Goal: Task Accomplishment & Management: Manage account settings

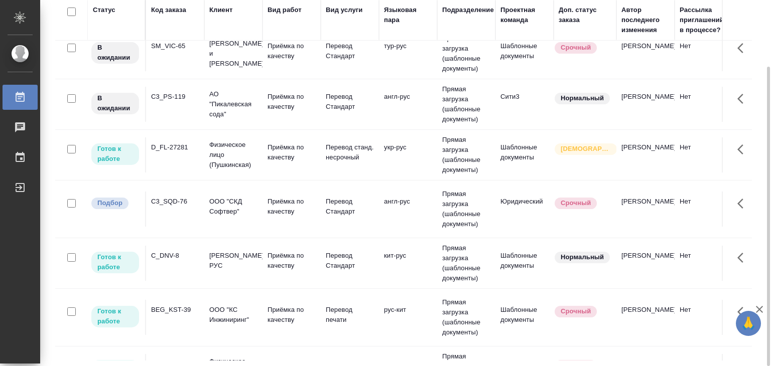
scroll to position [303, 0]
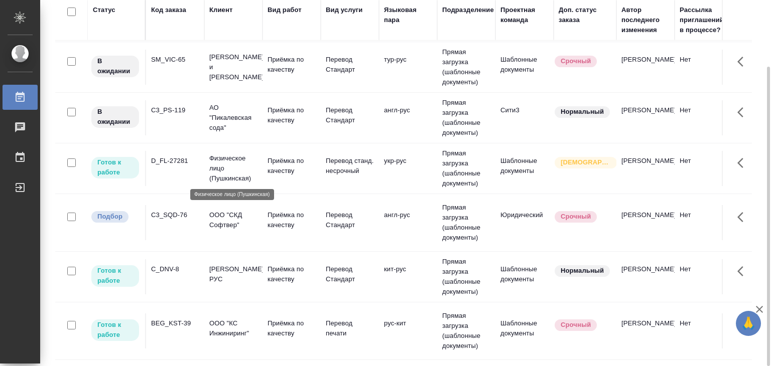
click at [258, 149] on td "Физическое лицо (Пушкинская)" at bounding box center [233, 168] width 58 height 40
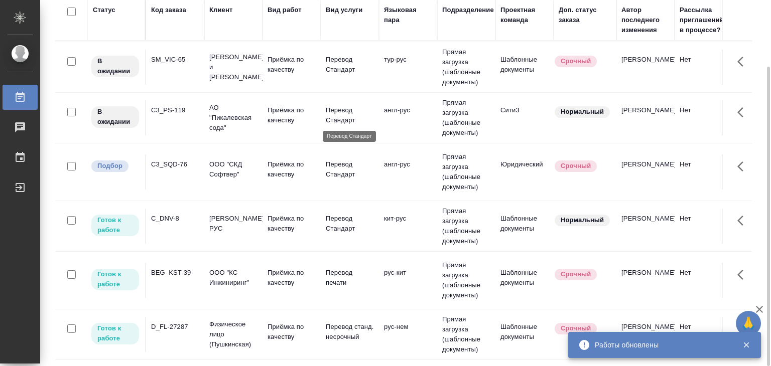
scroll to position [0, 0]
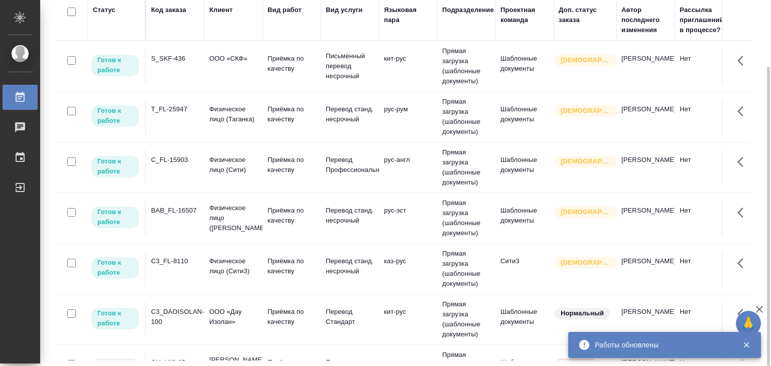
click at [259, 67] on td "ООО «СКФ»" at bounding box center [233, 66] width 58 height 35
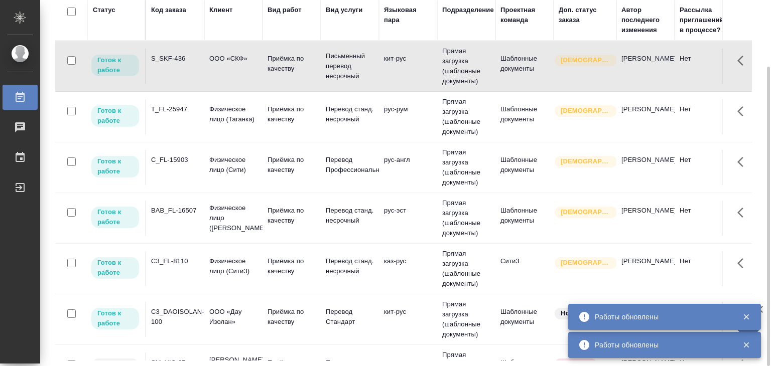
click at [178, 269] on td "C3_FL-8110" at bounding box center [175, 268] width 58 height 35
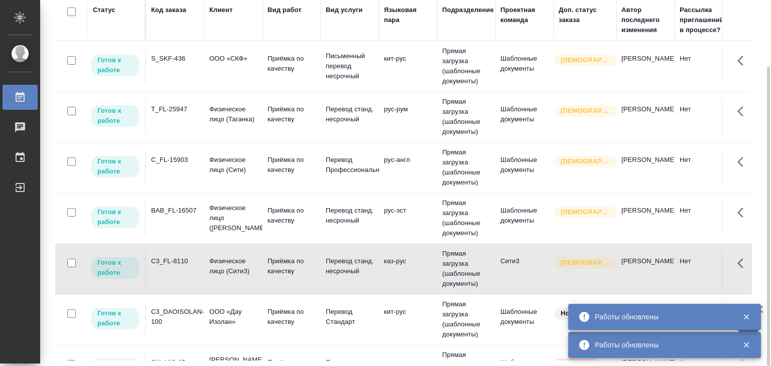
click at [178, 269] on td "C3_FL-8110" at bounding box center [175, 268] width 58 height 35
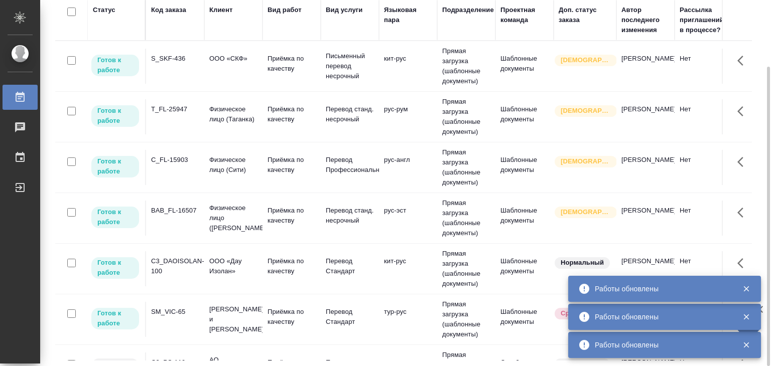
click at [312, 327] on td "Приёмка по качеству" at bounding box center [291, 319] width 58 height 35
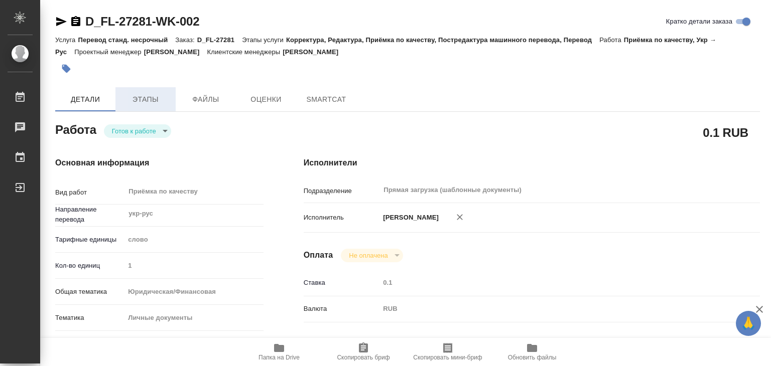
type textarea "x"
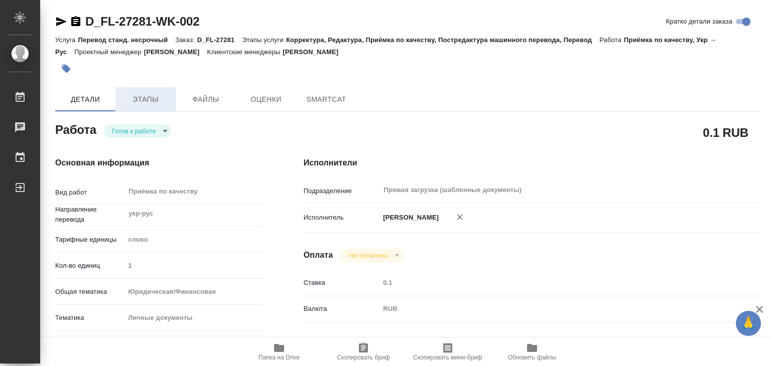
type textarea "x"
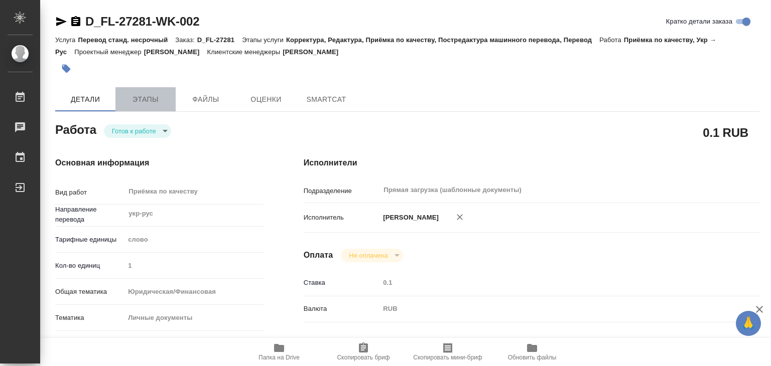
type textarea "x"
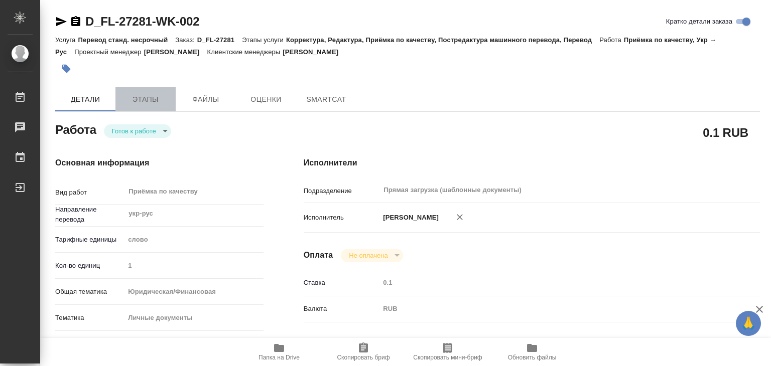
click at [157, 104] on span "Этапы" at bounding box center [145, 99] width 48 height 13
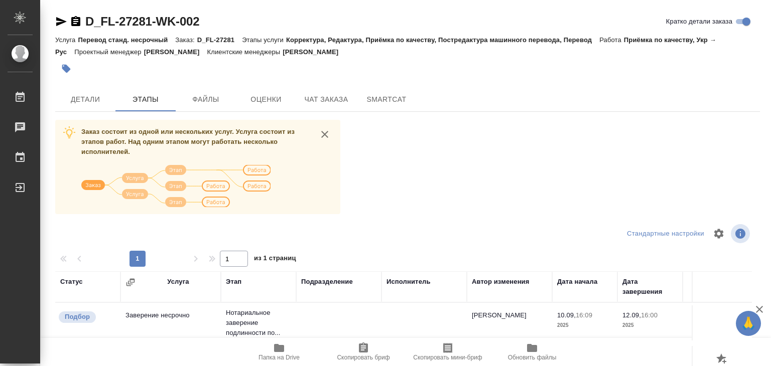
scroll to position [150, 0]
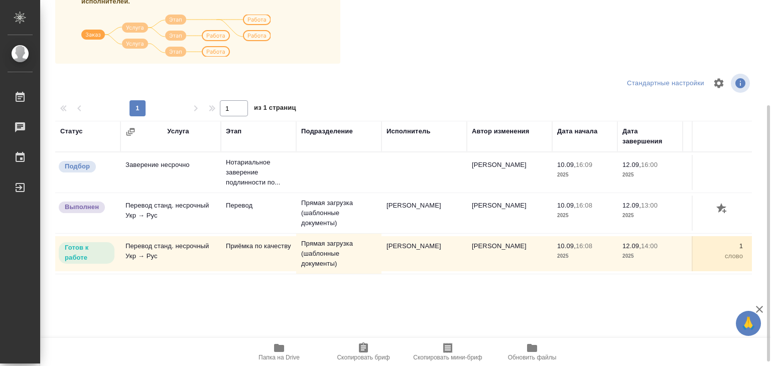
click at [286, 358] on span "Папка на Drive" at bounding box center [278, 357] width 41 height 7
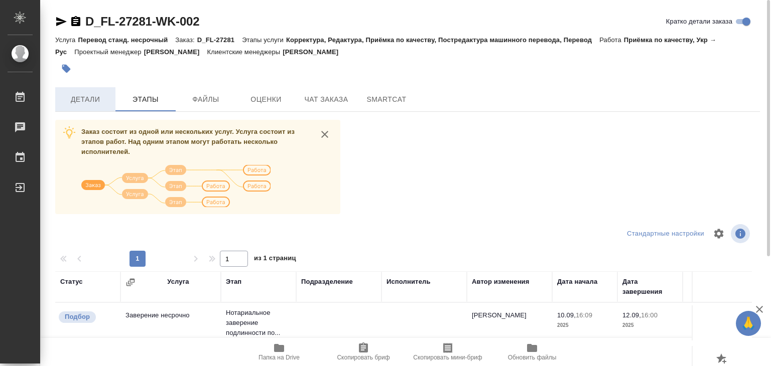
click at [86, 101] on span "Детали" at bounding box center [85, 99] width 48 height 13
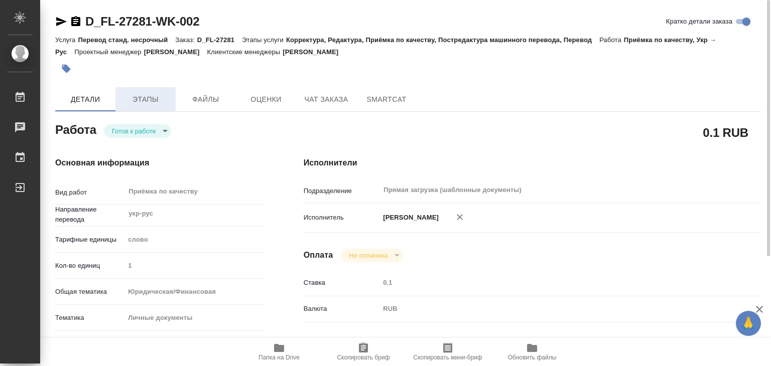
type textarea "x"
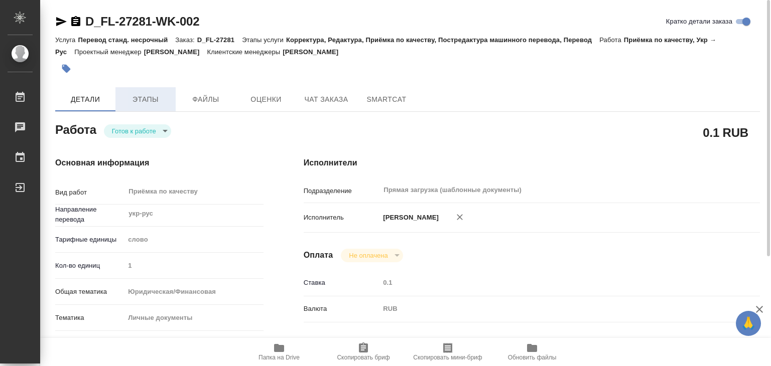
type textarea "x"
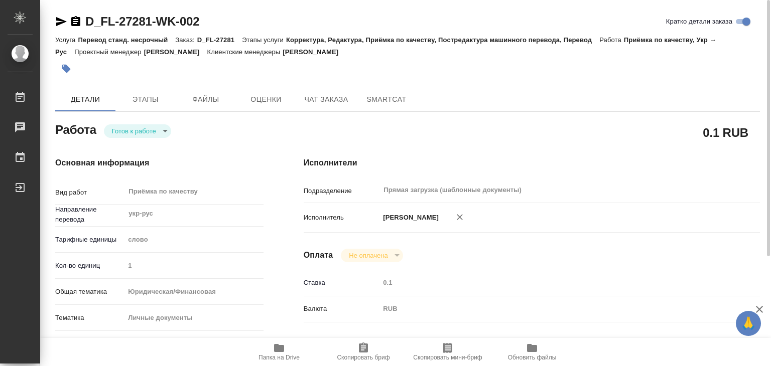
type textarea "x"
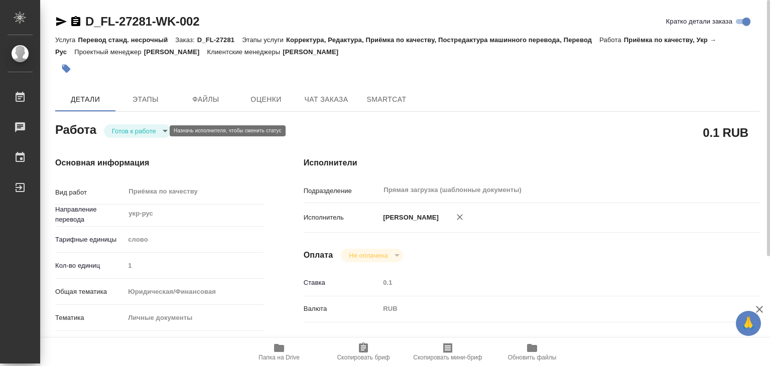
click at [141, 128] on body "🙏 .cls-1 fill:#fff; AWATERA Alilekova Valeriya Работы 0 Чаты График Выйти D_FL-…" at bounding box center [385, 183] width 771 height 366
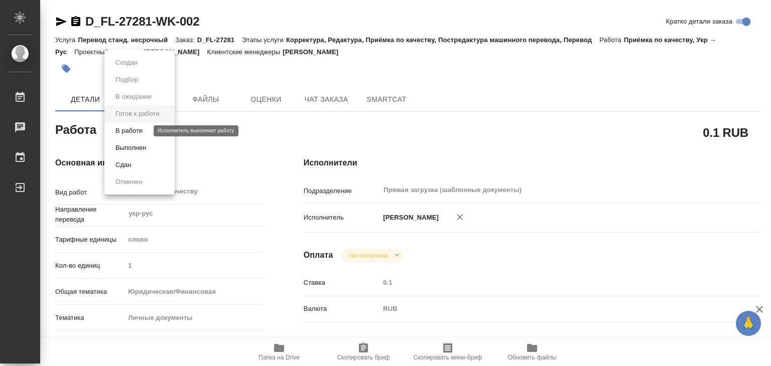
type textarea "x"
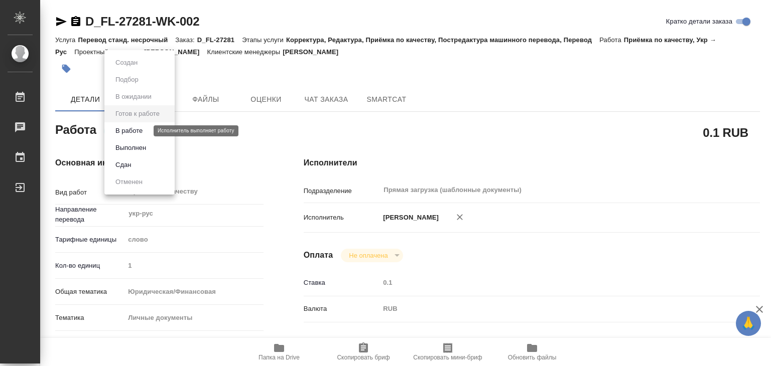
click at [142, 132] on button "В работе" at bounding box center [128, 130] width 33 height 11
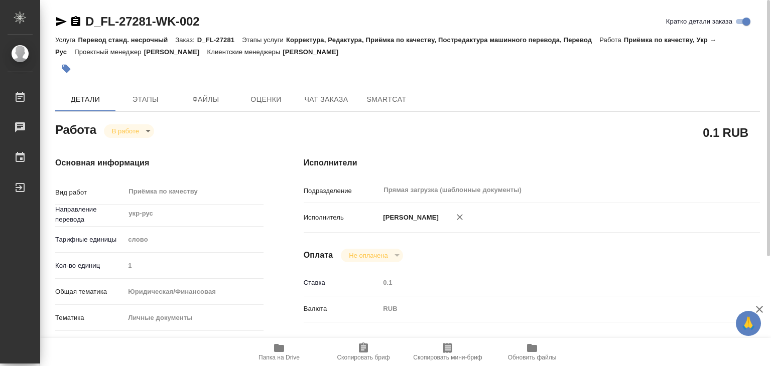
type textarea "x"
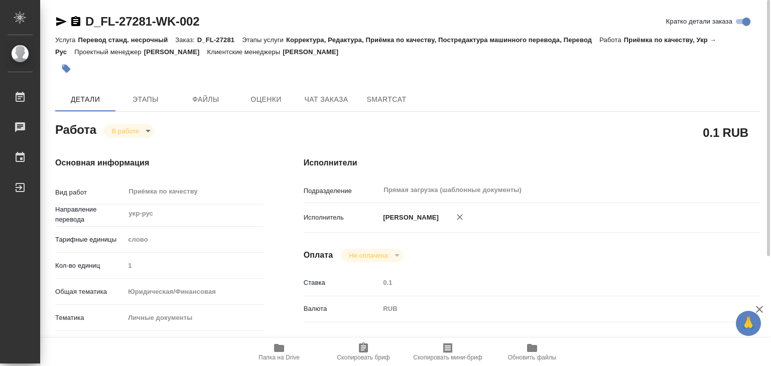
type textarea "x"
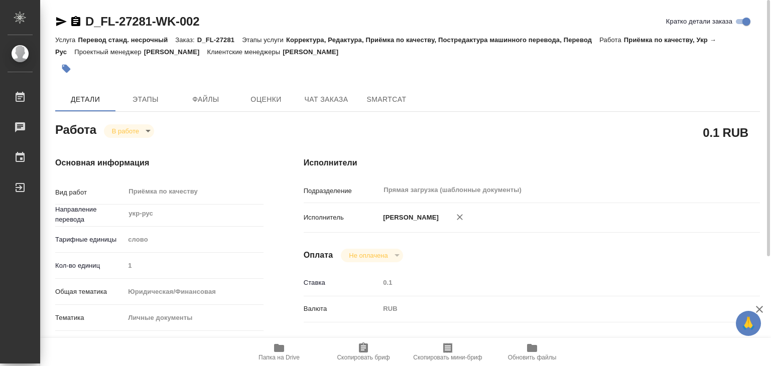
type textarea "x"
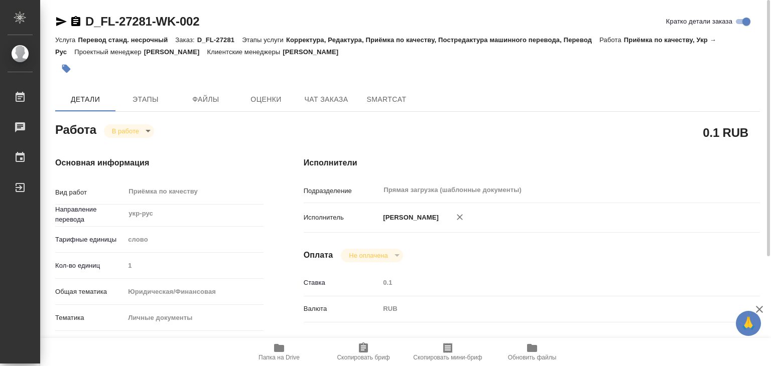
type textarea "x"
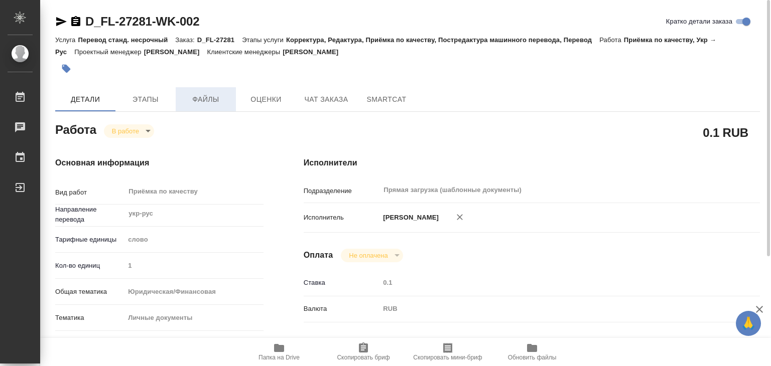
click at [193, 89] on button "Файлы" at bounding box center [206, 99] width 60 height 24
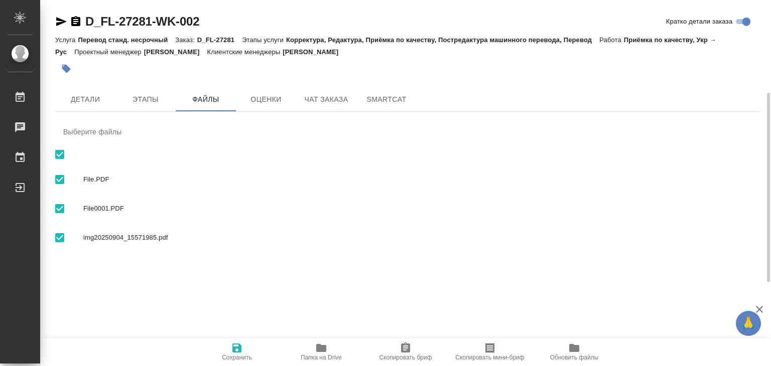
scroll to position [50, 0]
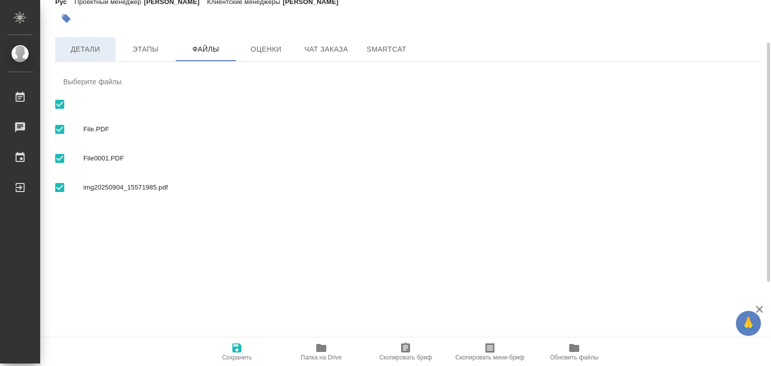
click at [97, 45] on span "Детали" at bounding box center [85, 49] width 48 height 13
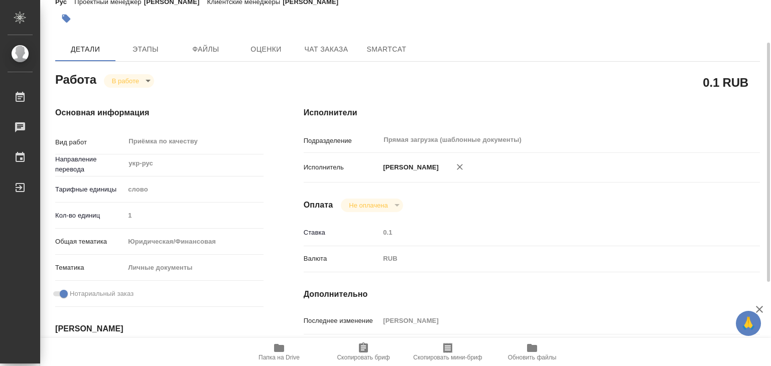
type textarea "x"
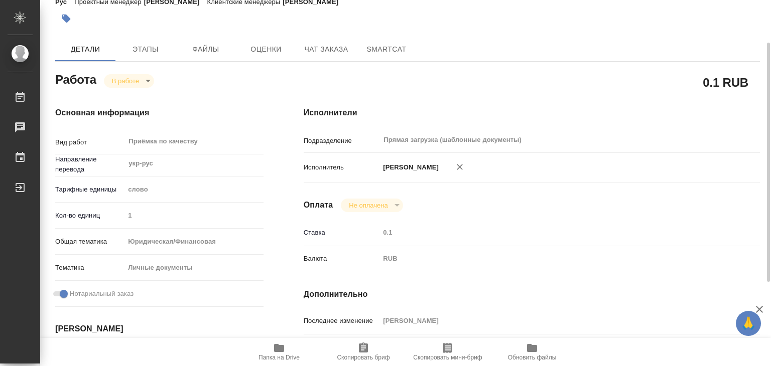
type textarea "x"
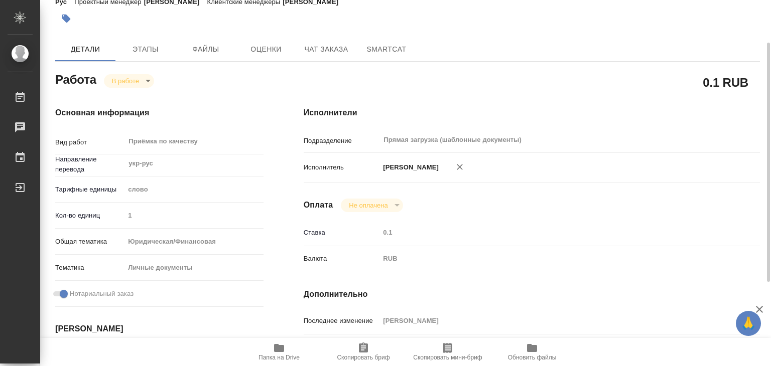
type textarea "x"
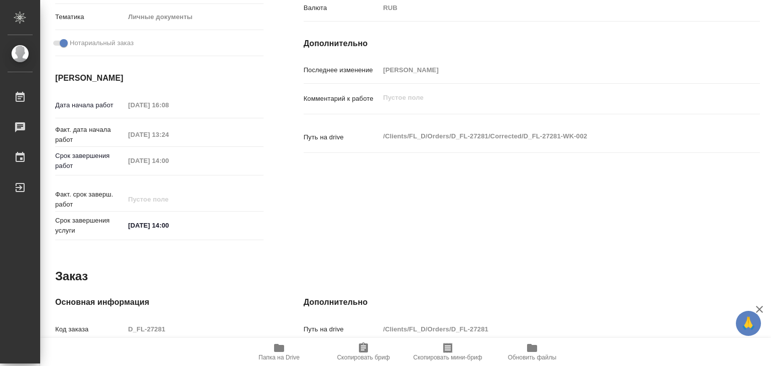
scroll to position [490, 0]
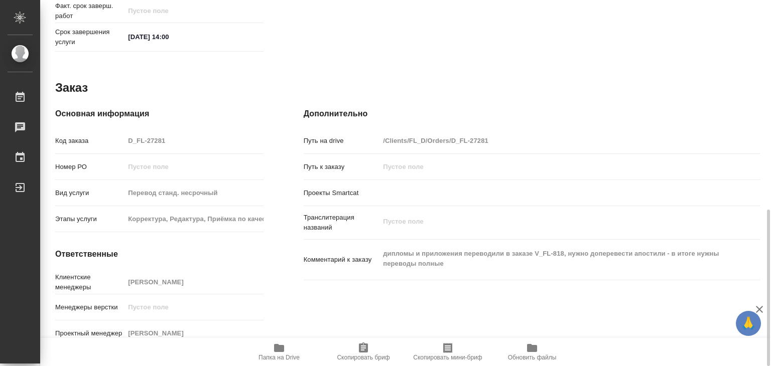
type textarea "x"
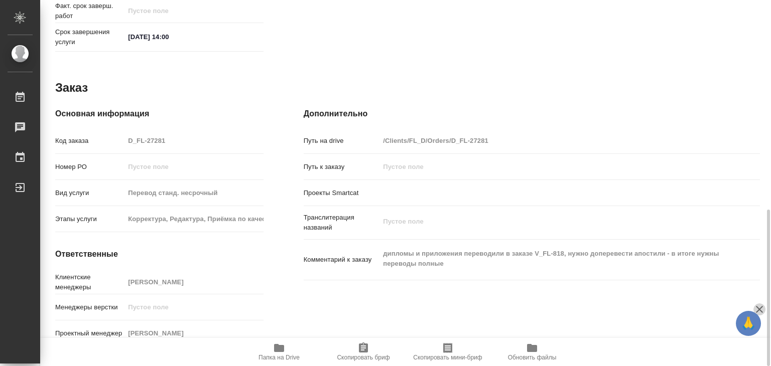
click at [761, 306] on icon "button" at bounding box center [758, 309] width 7 height 7
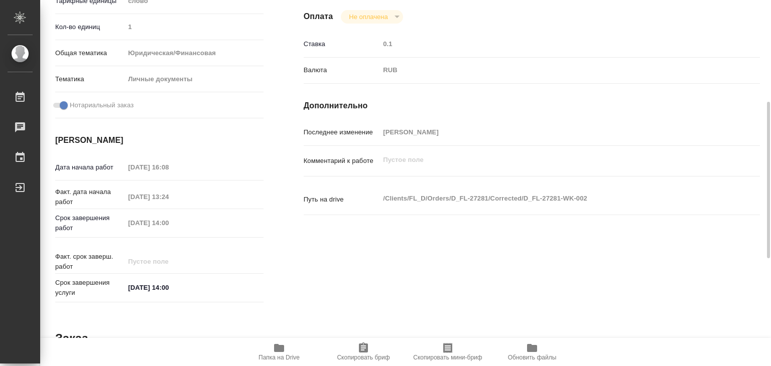
scroll to position [0, 0]
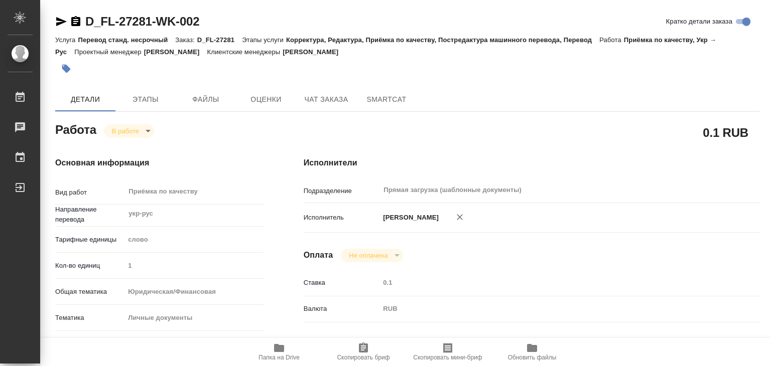
type textarea "x"
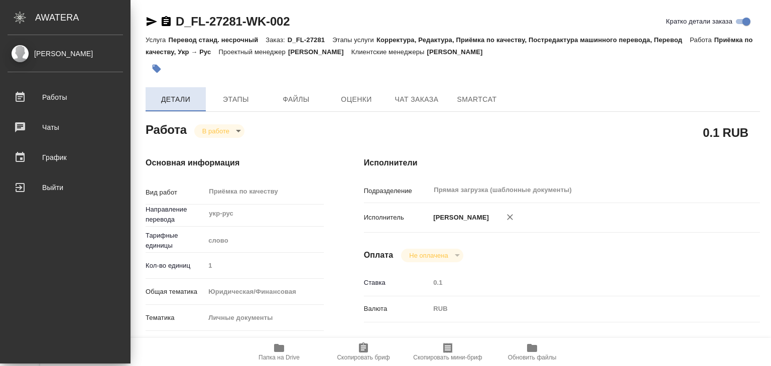
type textarea "x"
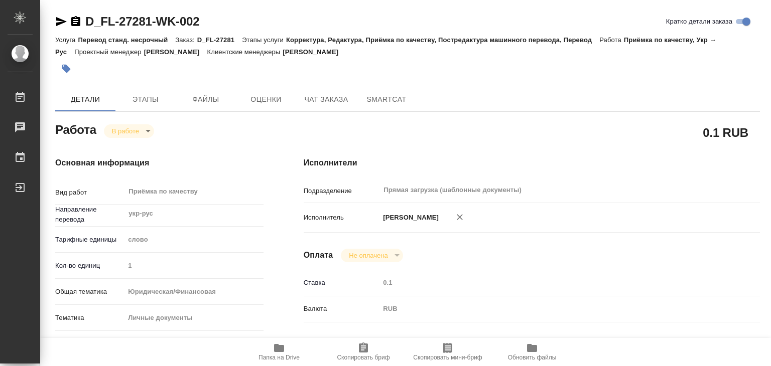
click at [70, 70] on icon "button" at bounding box center [66, 69] width 10 height 10
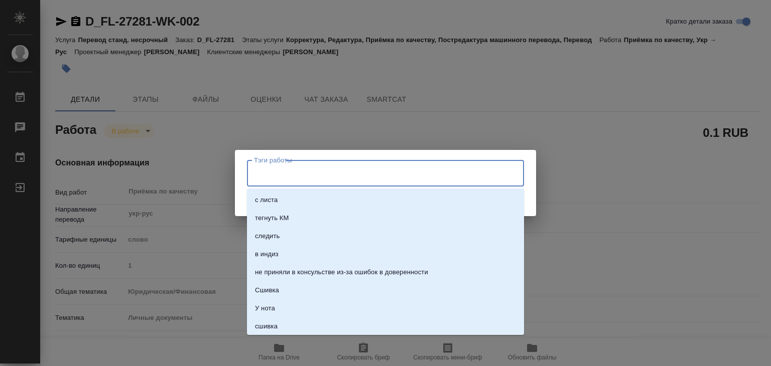
click at [307, 175] on input "Тэги работы" at bounding box center [375, 173] width 249 height 17
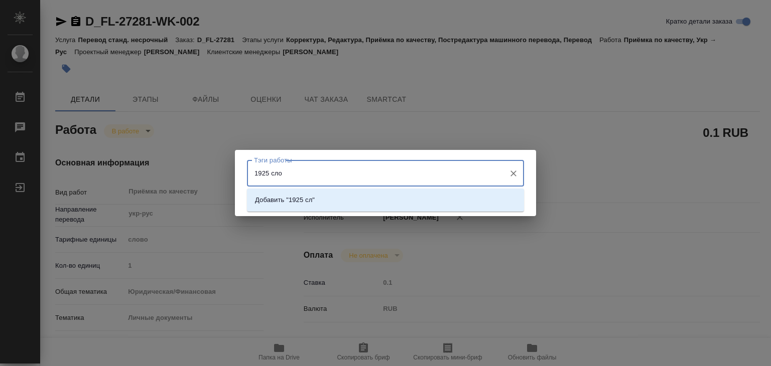
type input "1925 слов"
click at [329, 201] on li "Добавить "1925 слов"" at bounding box center [385, 200] width 277 height 18
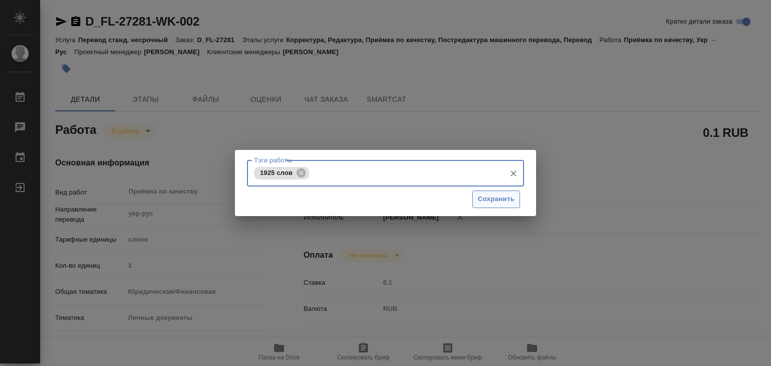
click at [502, 200] on span "Сохранить" at bounding box center [496, 200] width 37 height 12
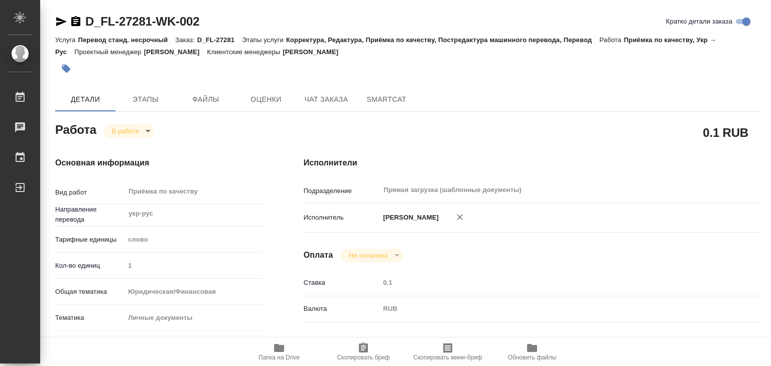
type input "inProgress"
type textarea "Приёмка по качеству"
type textarea "x"
type input "укр-рус"
type input "5a8b1489cc6b4906c91bfd90"
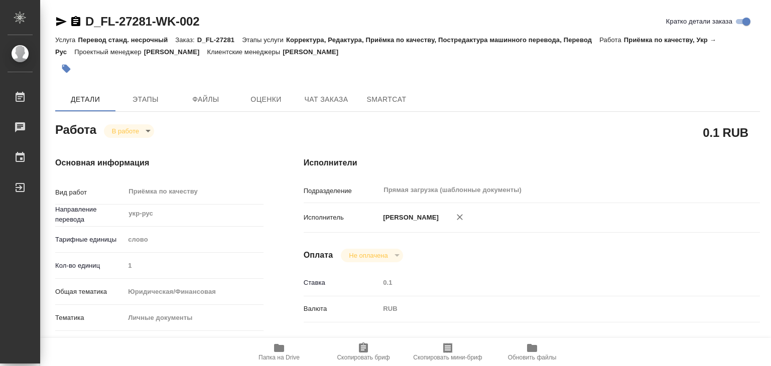
type input "1"
type input "yr-fn"
type input "5a8b8b956a9677013d343cfe"
checkbox input "true"
type input "10.09.2025 16:08"
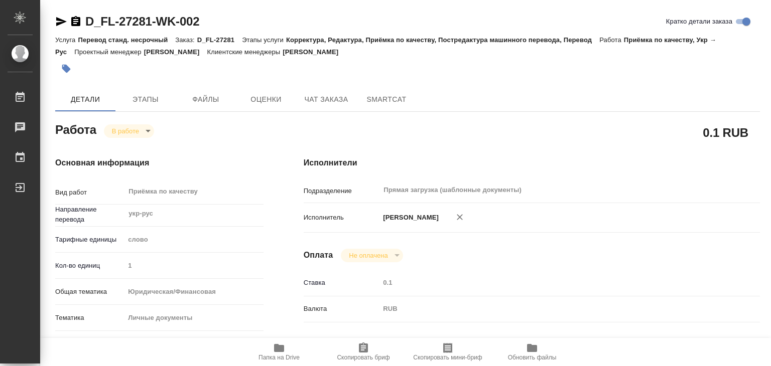
type input "12.09.2025 13:24"
type input "[DATE] 14:00"
type input "Прямая загрузка (шаблонные документы)"
type input "notPayed"
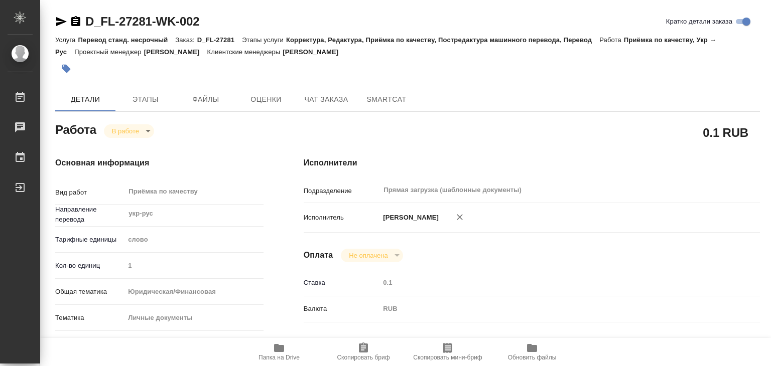
type input "0.1"
type input "RUB"
type input "[PERSON_NAME]"
type textarea "x"
type textarea "/Clients/FL_D/Orders/D_FL-27281/Corrected/D_FL-27281-WK-002"
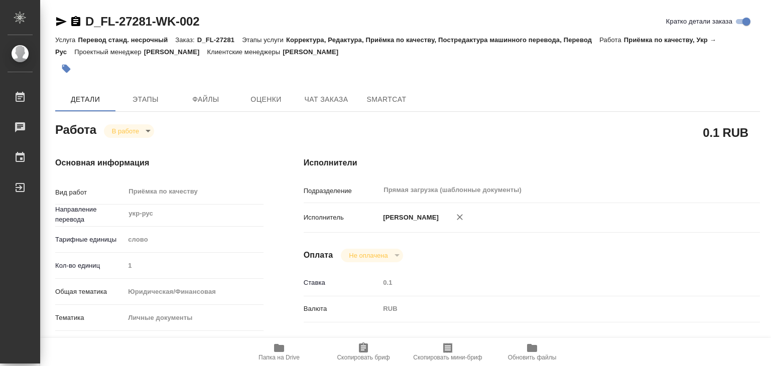
type textarea "x"
type input "D_FL-27281"
type input "Перевод станд. несрочный"
type input "Корректура, Редактура, Приёмка по качеству, Постредактура машинного перевода, П…"
type input "Булахова Елена"
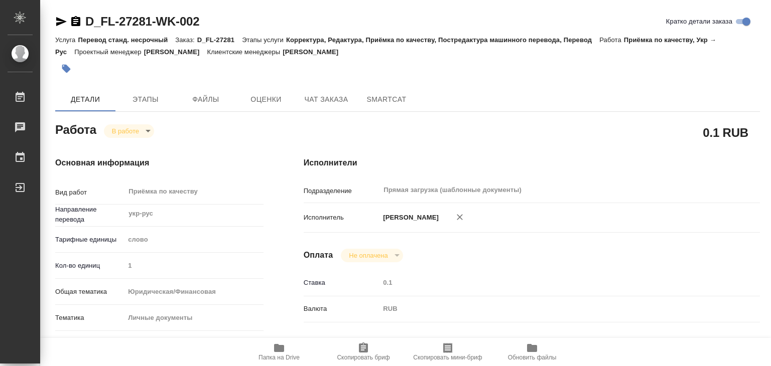
type input "/Clients/FL_D/Orders/D_FL-27281"
type textarea "x"
type textarea "дипломы и приложения переводили в заказе V_FL-818, нужно доперевести апостили -…"
type textarea "x"
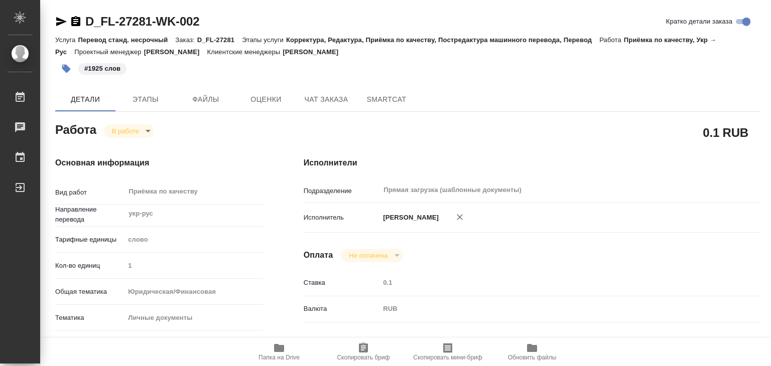
type textarea "x"
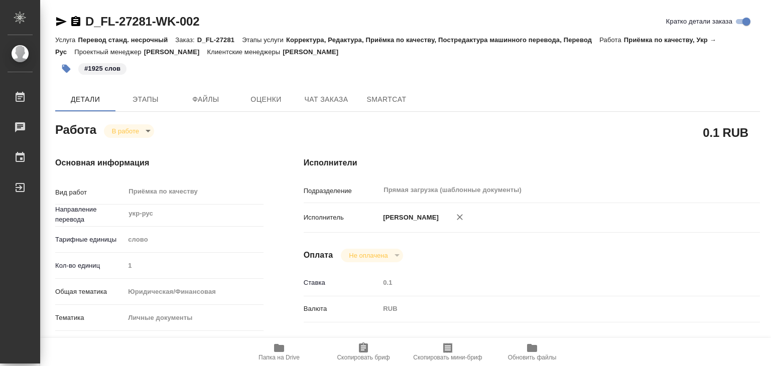
type textarea "x"
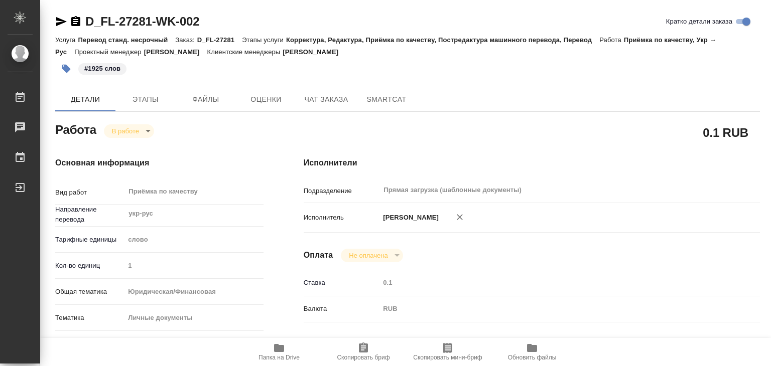
type textarea "x"
click at [132, 133] on body ".cls-1 fill:#fff; AWATERA Alilekova Valeriya Работы 0 Чаты График Выйти D_FL-27…" at bounding box center [385, 183] width 771 height 366
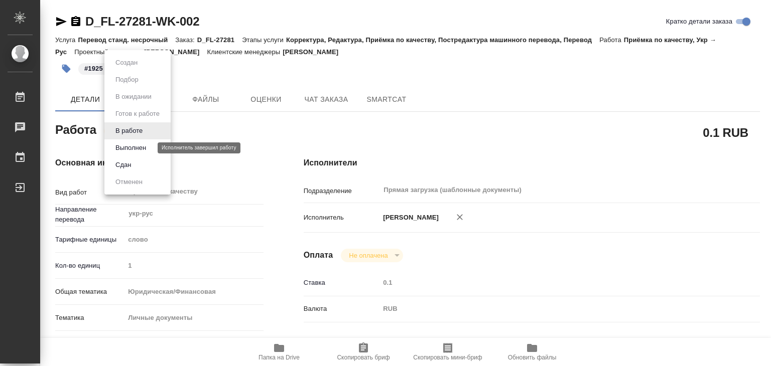
click at [144, 149] on button "Выполнен" at bounding box center [130, 147] width 37 height 11
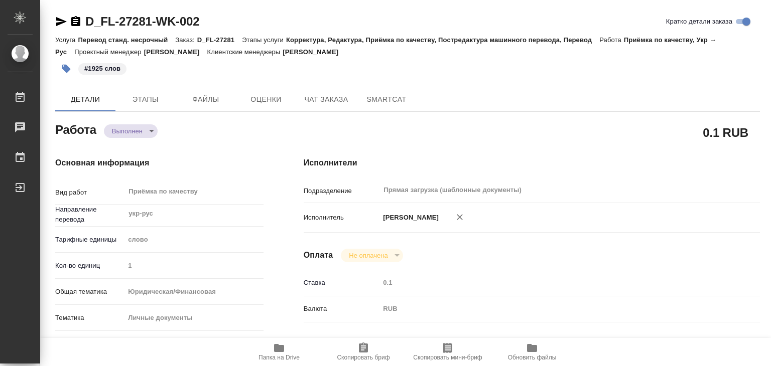
type textarea "x"
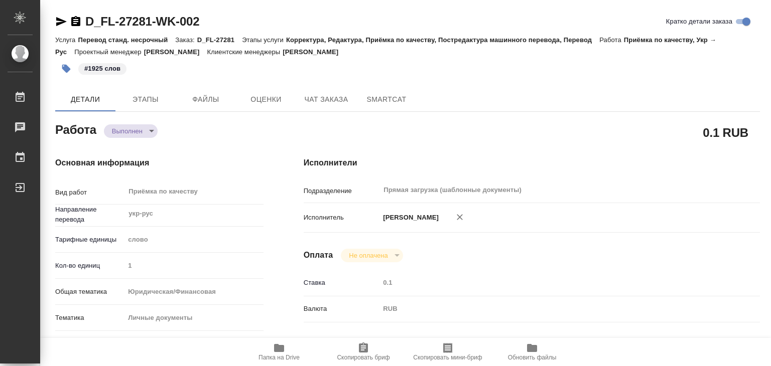
type textarea "x"
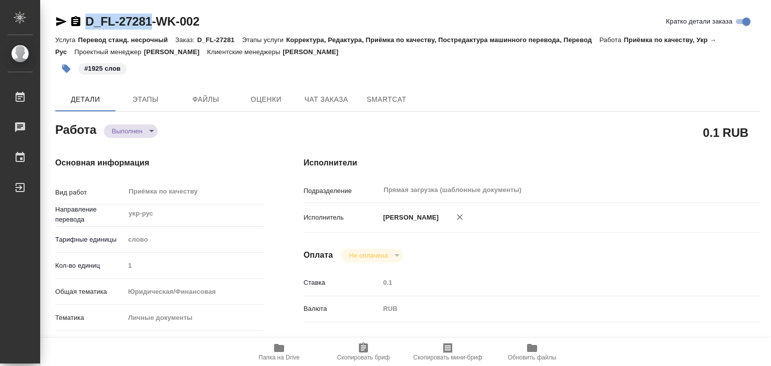
drag, startPoint x: 123, startPoint y: 16, endPoint x: 152, endPoint y: 21, distance: 29.5
copy link "D_FL-27281"
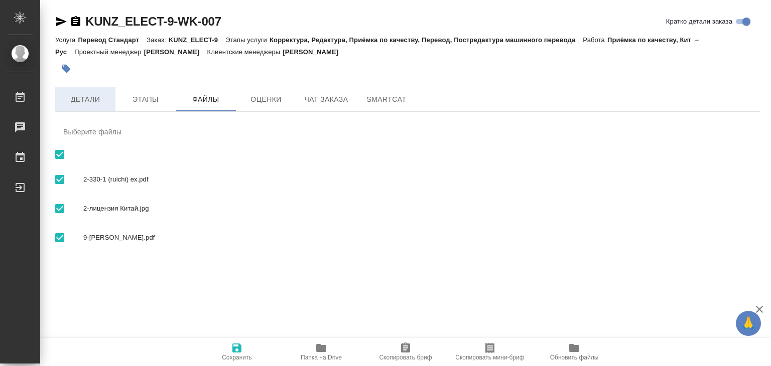
click at [80, 99] on span "Детали" at bounding box center [85, 99] width 48 height 13
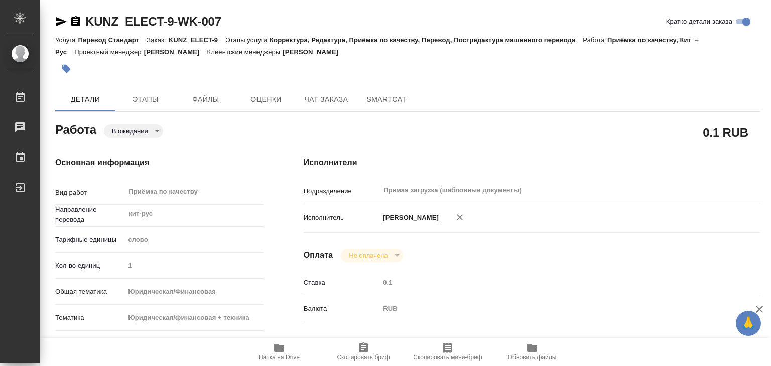
type textarea "x"
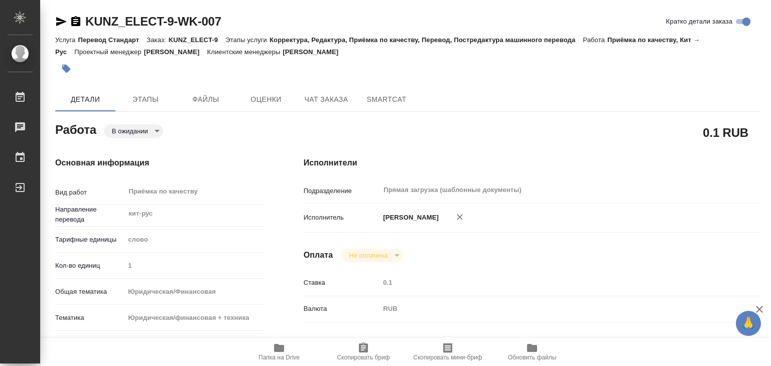
type textarea "x"
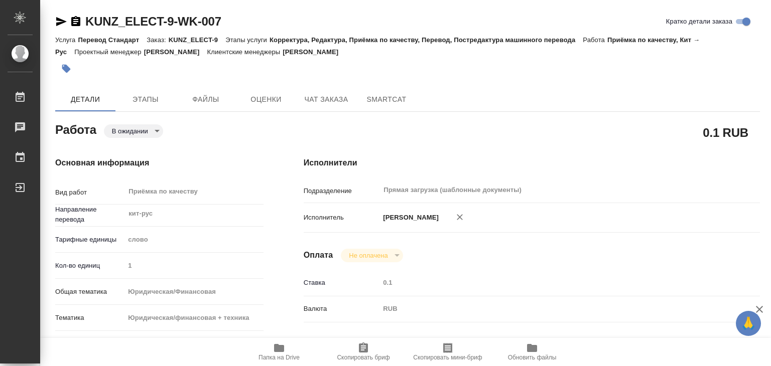
type textarea "x"
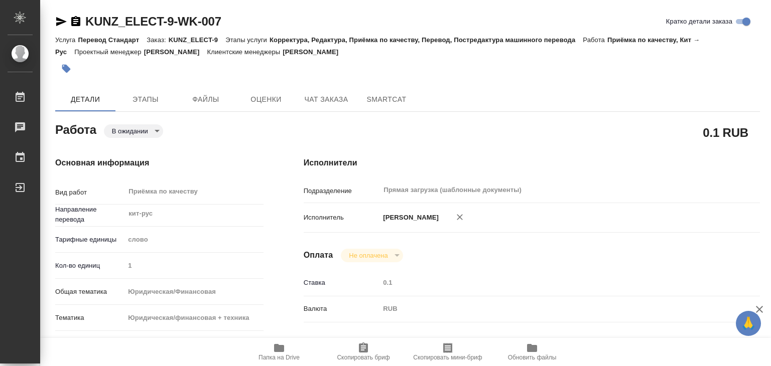
type textarea "x"
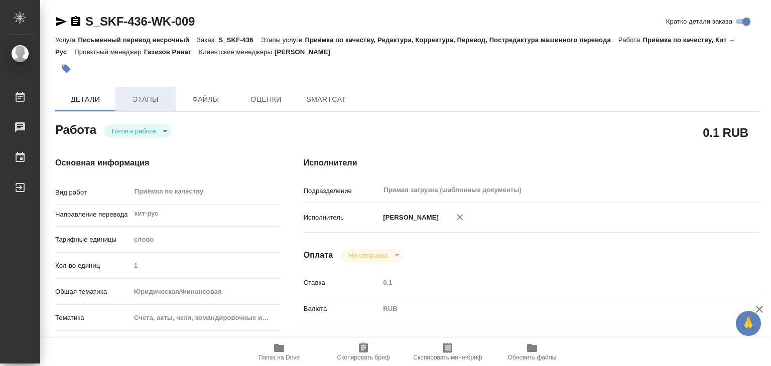
type textarea "x"
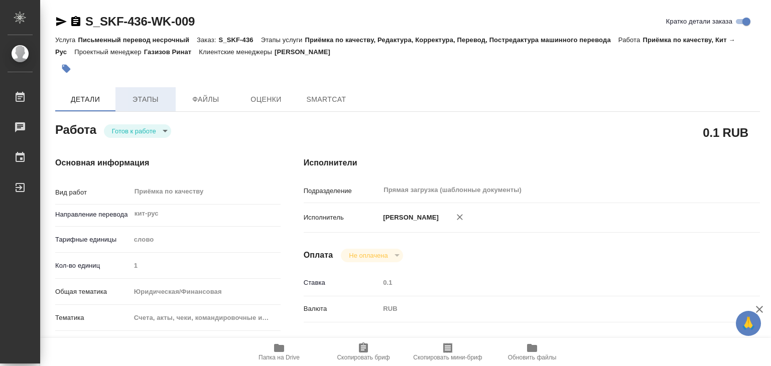
type textarea "x"
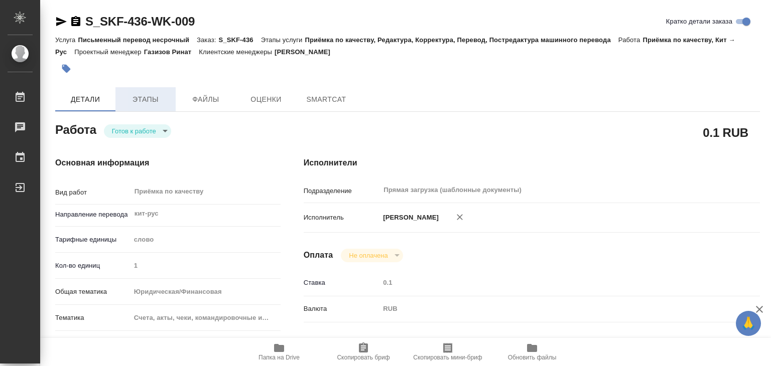
type textarea "x"
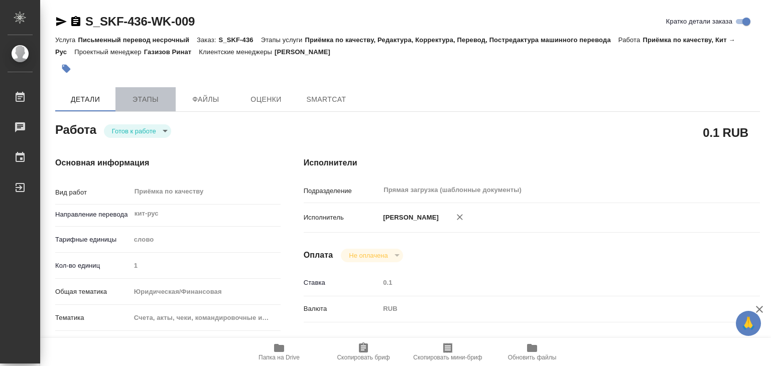
click at [149, 108] on button "Этапы" at bounding box center [145, 99] width 60 height 24
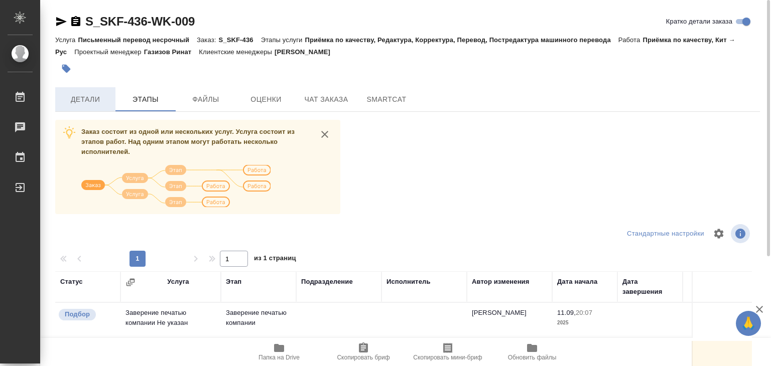
click at [98, 106] on button "Детали" at bounding box center [85, 99] width 60 height 24
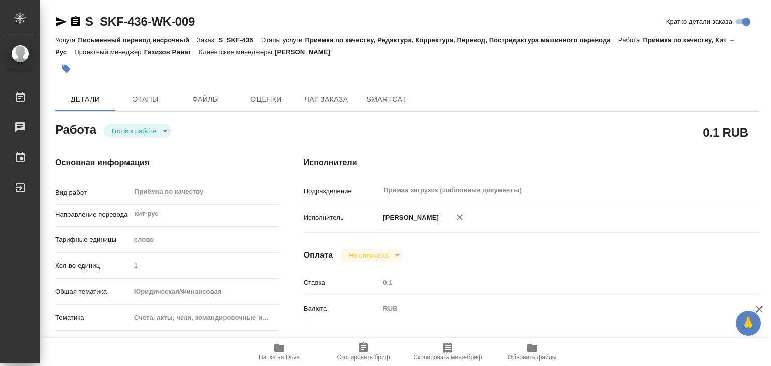
type textarea "x"
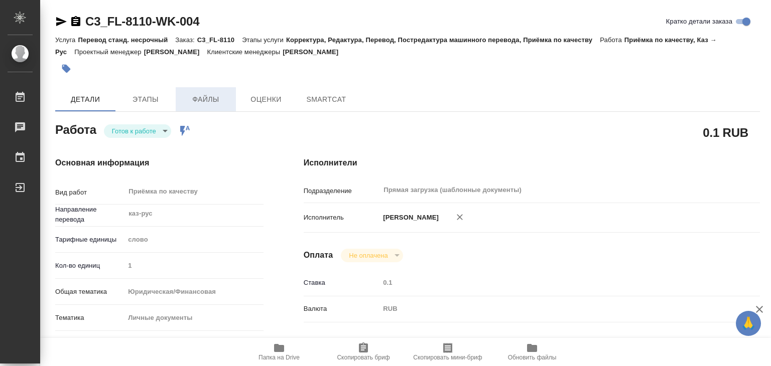
type textarea "x"
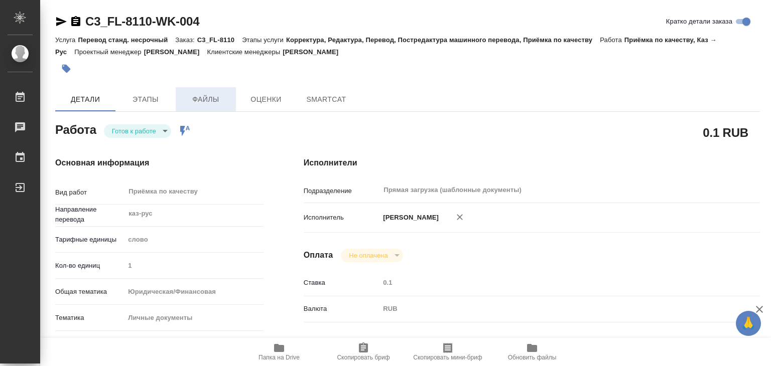
type textarea "x"
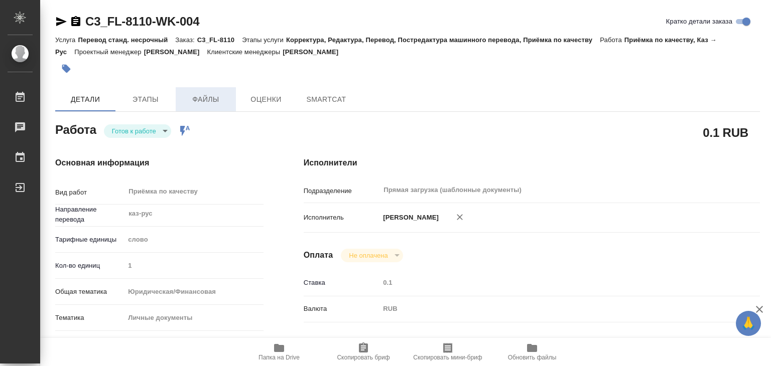
type textarea "x"
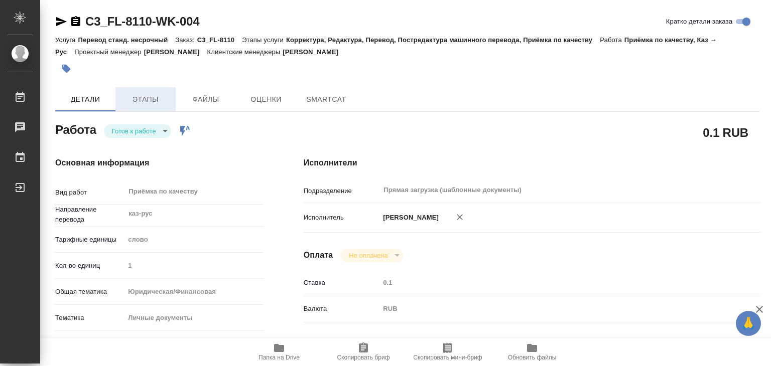
type textarea "x"
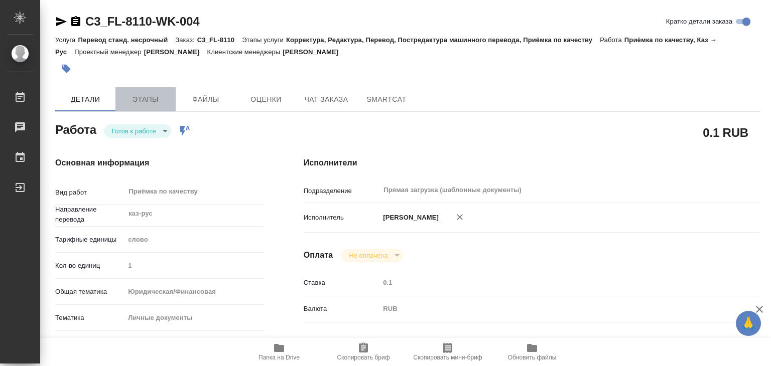
click at [160, 102] on span "Этапы" at bounding box center [145, 99] width 48 height 13
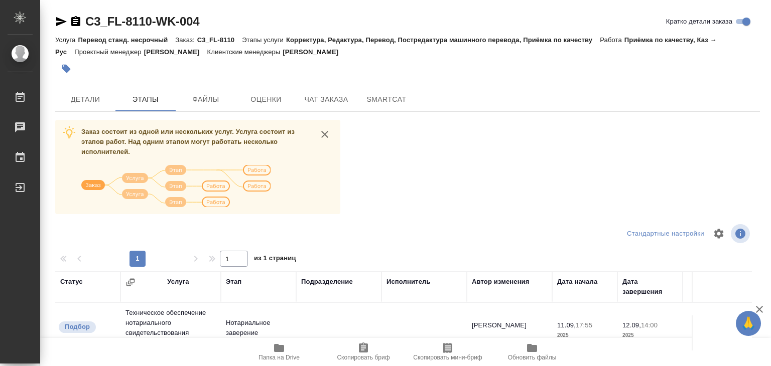
scroll to position [157, 0]
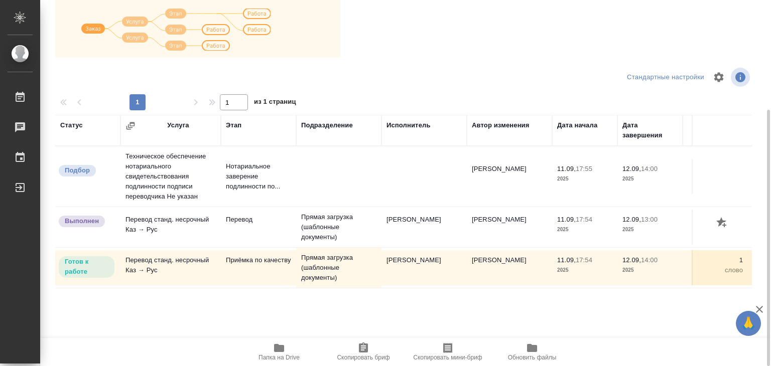
click at [277, 356] on span "Папка на Drive" at bounding box center [278, 357] width 41 height 7
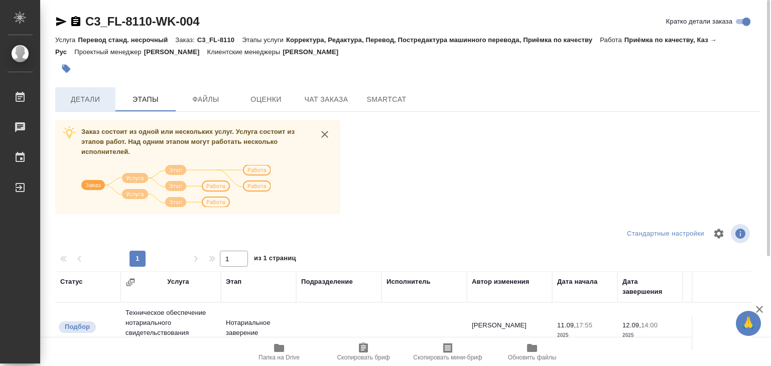
click at [91, 101] on span "Детали" at bounding box center [85, 99] width 48 height 13
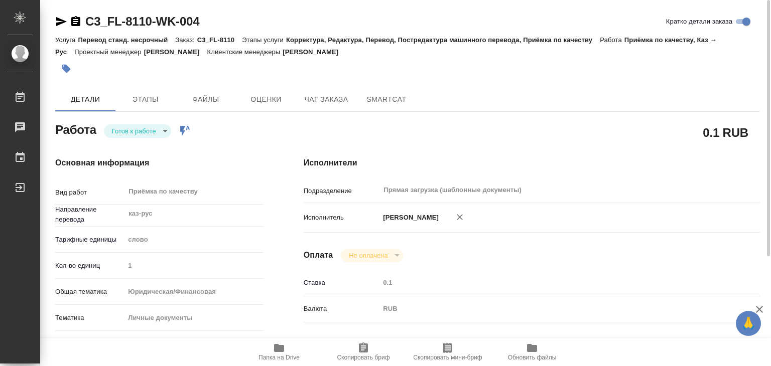
type textarea "x"
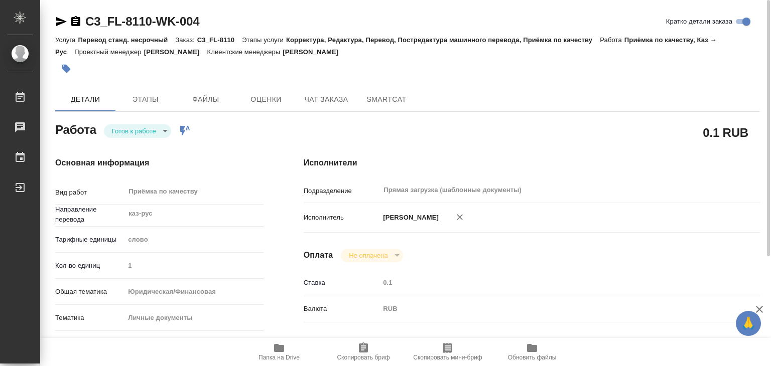
click at [149, 129] on body "🙏 .cls-1 fill:#fff; AWATERA Alilekova Valeriya Работы 0 Чаты График Выйти C3_FL…" at bounding box center [385, 183] width 771 height 366
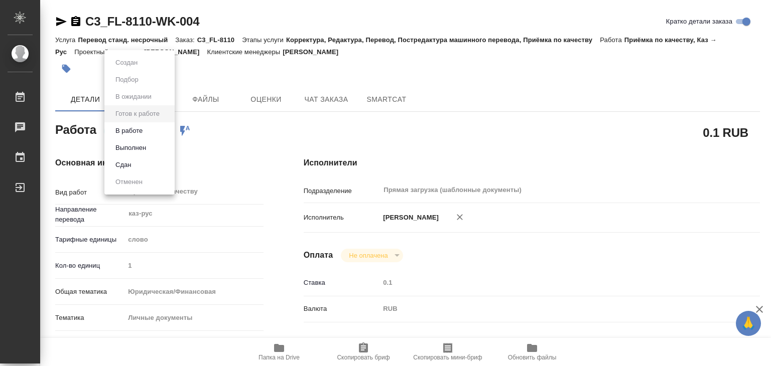
click at [148, 132] on li "В работе" at bounding box center [139, 130] width 70 height 17
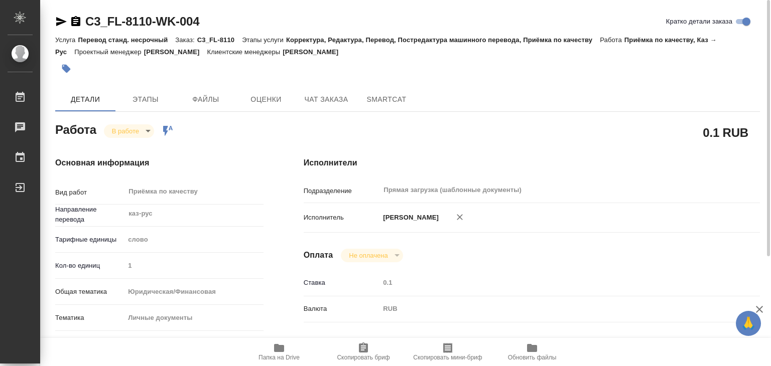
type textarea "x"
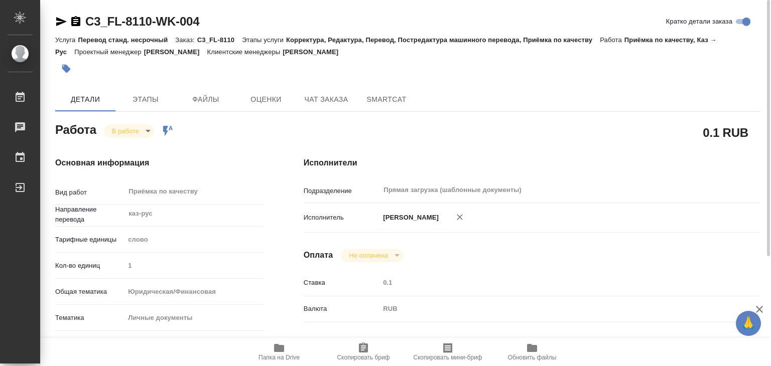
type textarea "x"
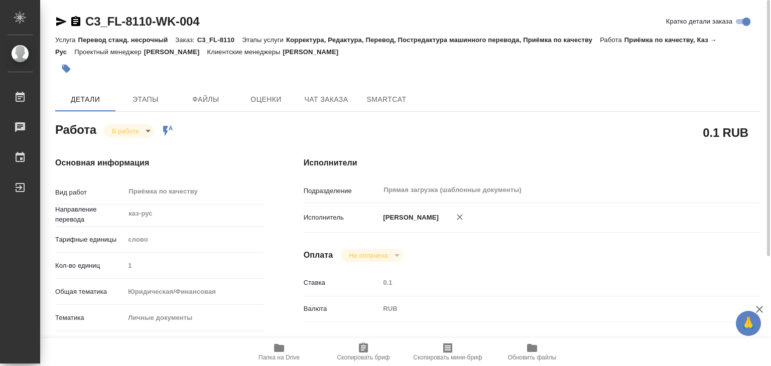
type textarea "x"
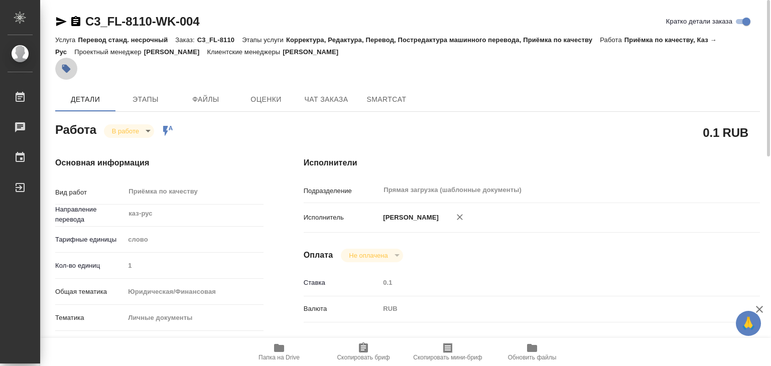
click at [67, 67] on icon "button" at bounding box center [66, 69] width 9 height 9
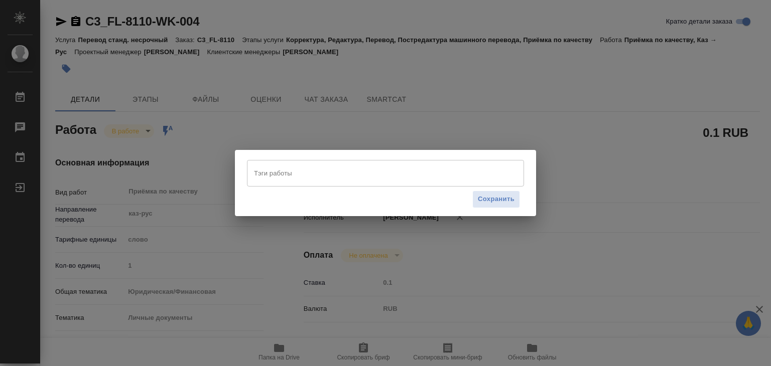
click at [287, 175] on input "Тэги работы" at bounding box center [375, 173] width 249 height 17
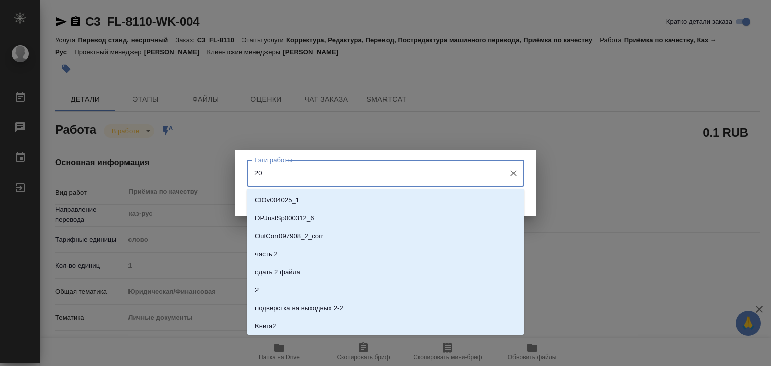
type input "206"
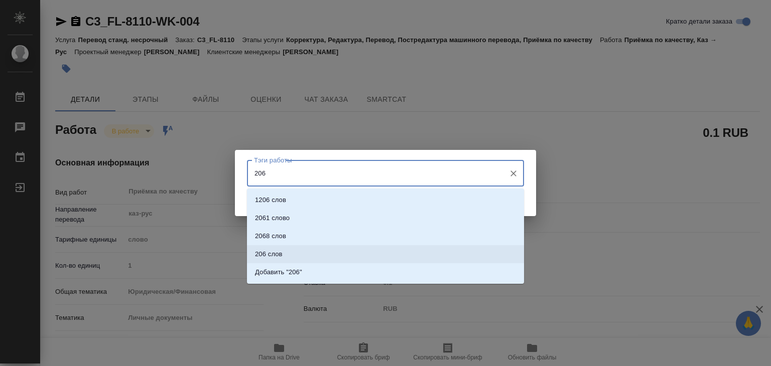
click at [295, 251] on li "206 слов" at bounding box center [385, 254] width 277 height 18
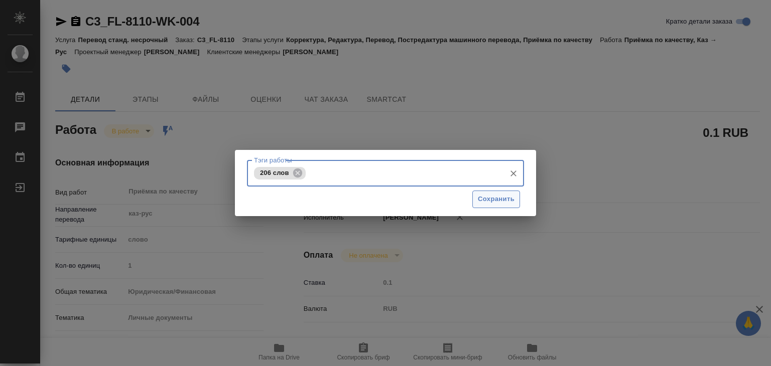
click at [475, 197] on button "Сохранить" at bounding box center [496, 200] width 48 height 18
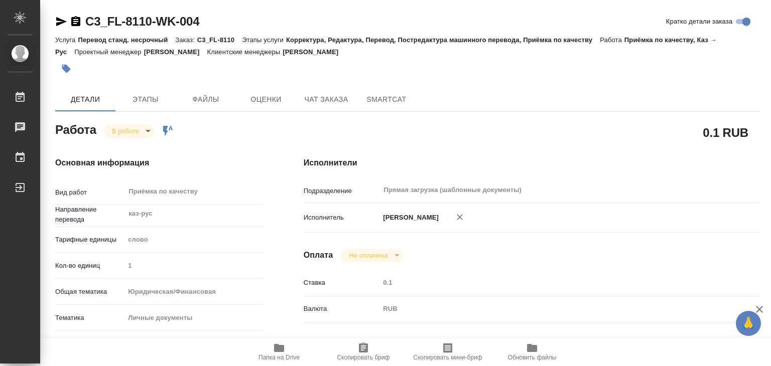
type input "inProgress"
type textarea "Приёмка по качеству"
type textarea "x"
type input "каз-рус"
type input "5a8b1489cc6b4906c91bfd90"
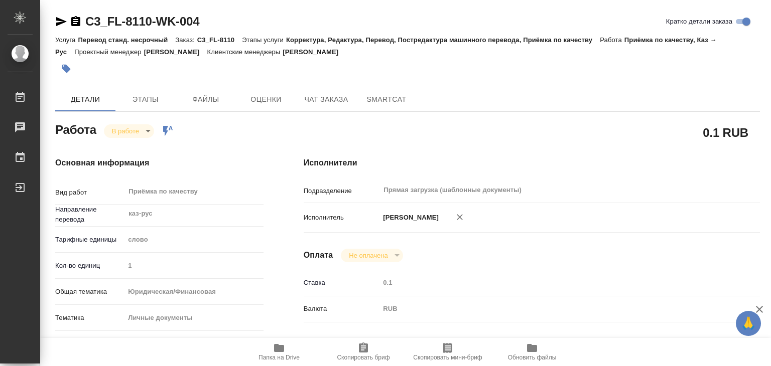
type input "1"
type input "yr-fn"
type input "5a8b8b956a9677013d343cfe"
checkbox input "true"
type input "11.09.2025 17:54"
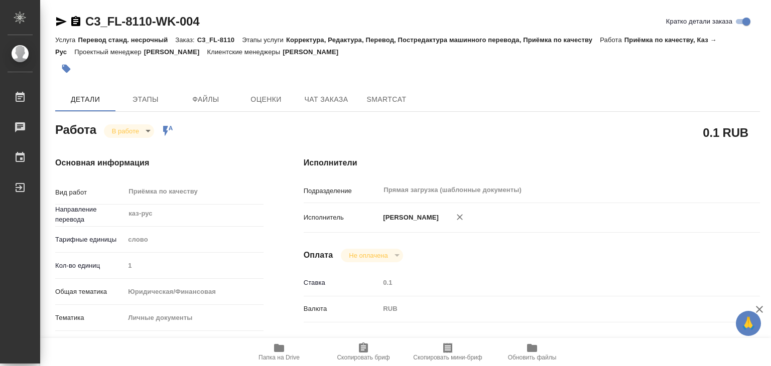
type input "12.09.2025 13:41"
type input "[DATE] 14:00"
type input "Прямая загрузка (шаблонные документы)"
type input "notPayed"
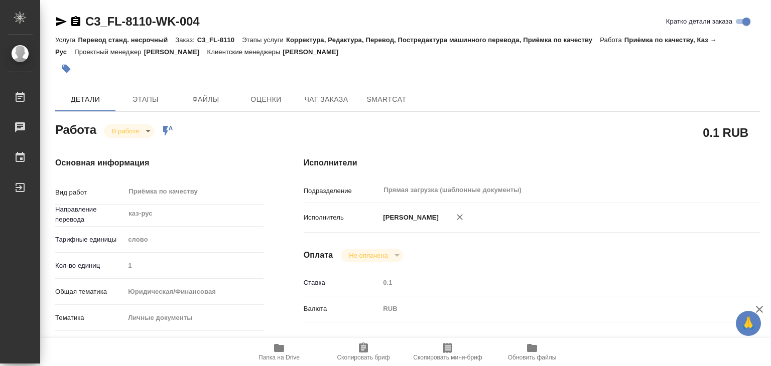
type input "0.1"
type input "RUB"
type input "[PERSON_NAME]"
type textarea "x"
type textarea "/Clients/FL_C3/Orders/C3_FL-8110/Corrected/C3_FL-8110-WK-004"
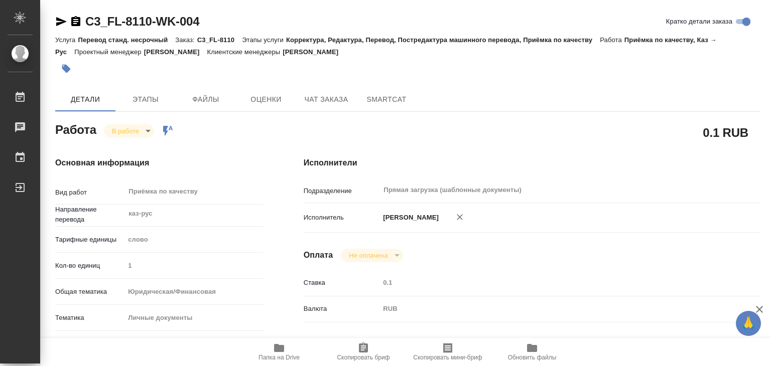
type textarea "x"
type input "C3_FL-8110"
type input "Перевод станд. несрочный"
type input "Корректура, Редактура, Перевод, Постредактура машинного перевода, Приёмка по ка…"
type input "Никитина Татьяна"
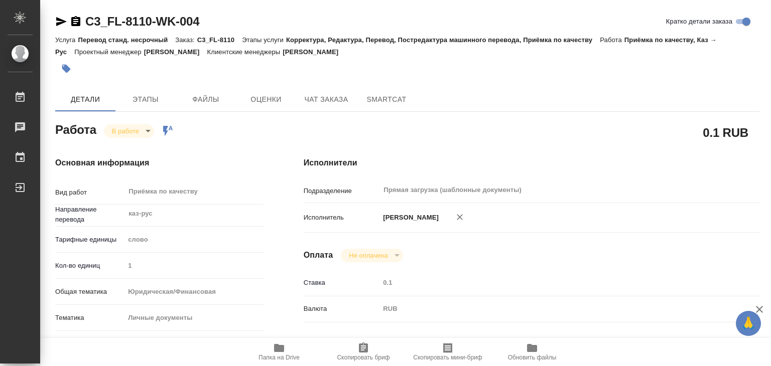
type input "/Clients/FL_C3/Orders/C3_FL-8110"
type textarea "x"
type textarea "Бекбосынов Куандык под сахарово"
type textarea "x"
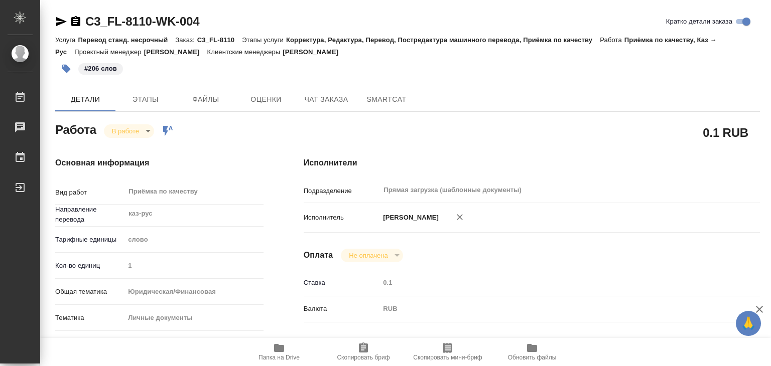
type textarea "x"
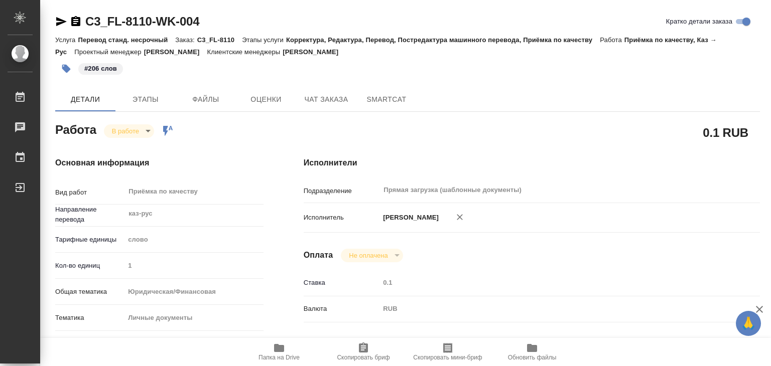
type textarea "x"
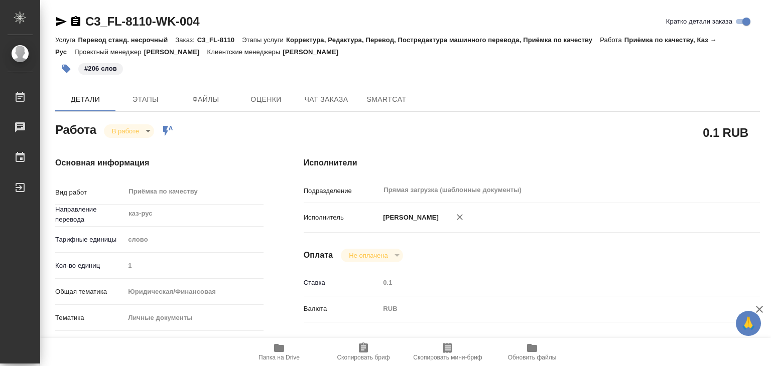
type textarea "x"
drag, startPoint x: 85, startPoint y: 11, endPoint x: 149, endPoint y: 22, distance: 64.6
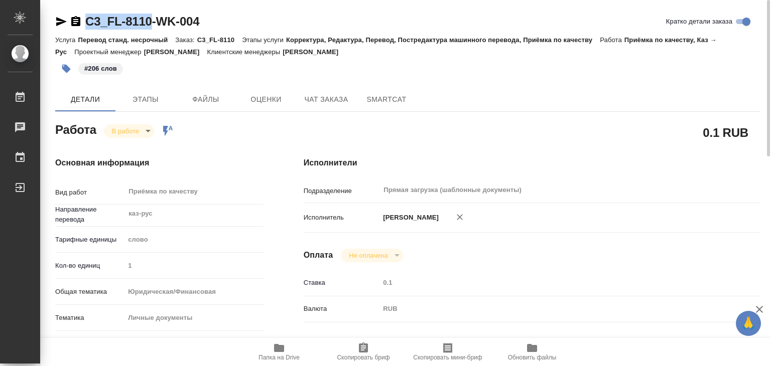
copy link "C3_FL-8110"
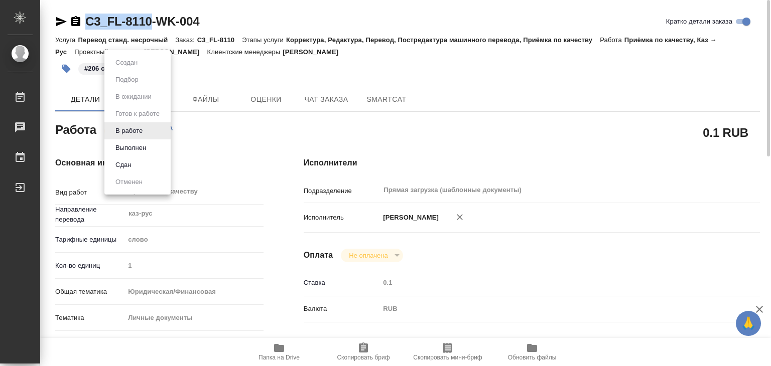
click at [135, 129] on body "🙏 .cls-1 fill:#fff; AWATERA Alilekova Valeriya Работы 0 Чаты График Выйти C3_FL…" at bounding box center [385, 183] width 771 height 366
click at [147, 147] on button "Выполнен" at bounding box center [130, 147] width 37 height 11
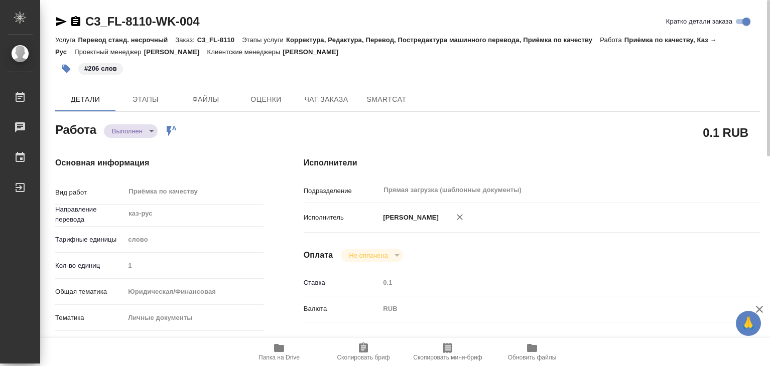
type textarea "x"
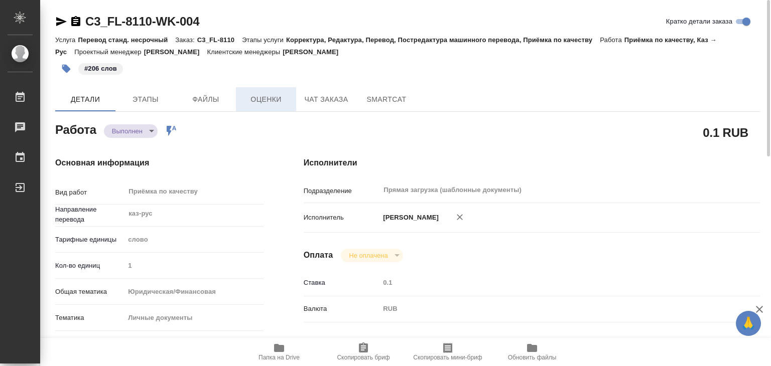
type textarea "x"
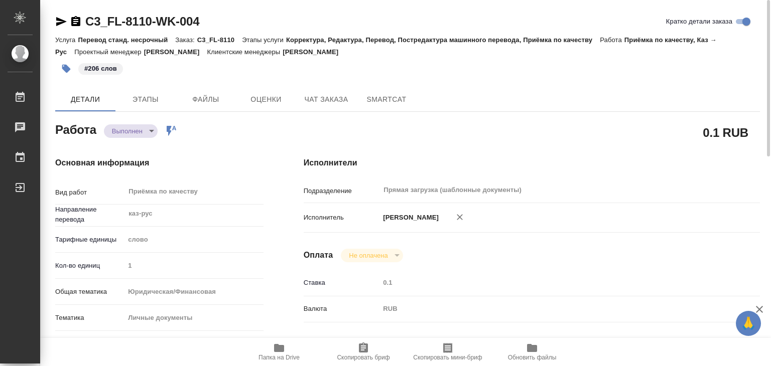
type textarea "x"
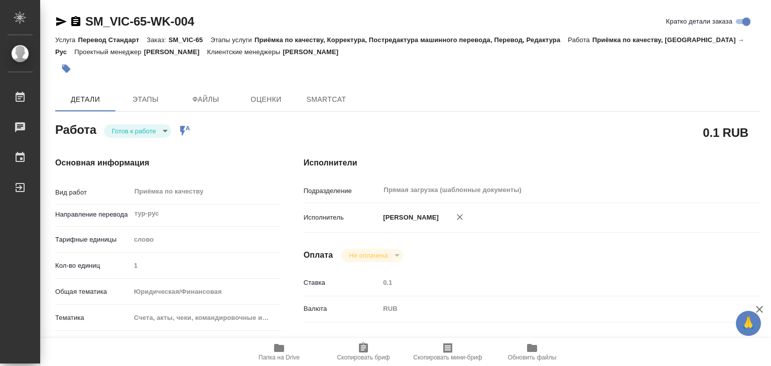
type textarea "x"
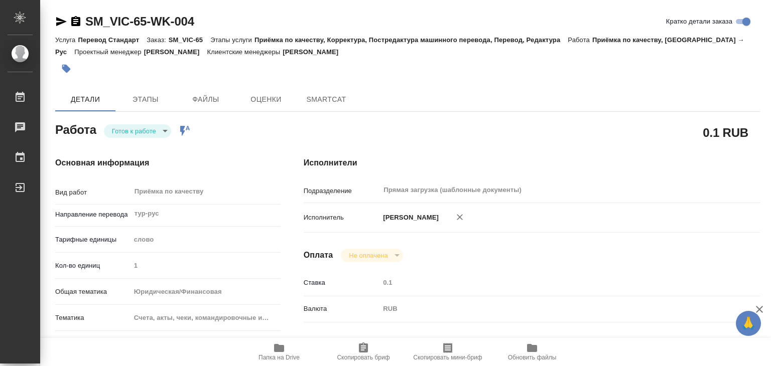
type textarea "x"
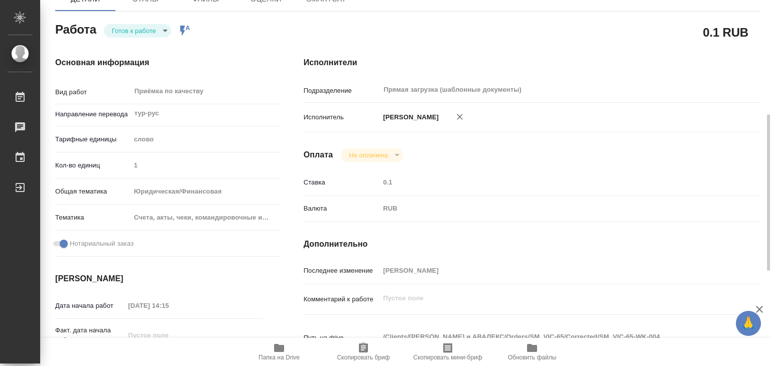
scroll to position [150, 0]
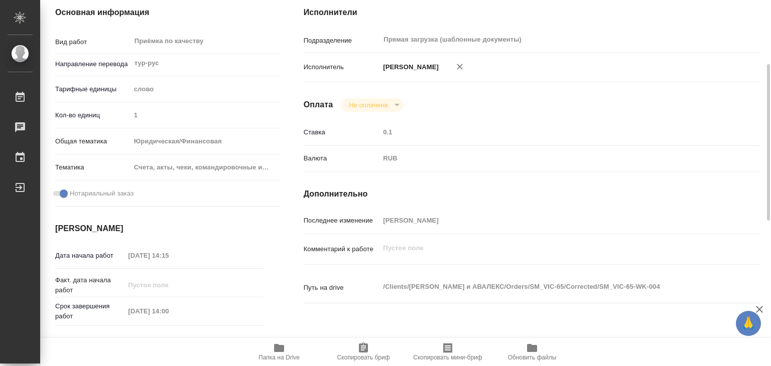
type textarea "x"
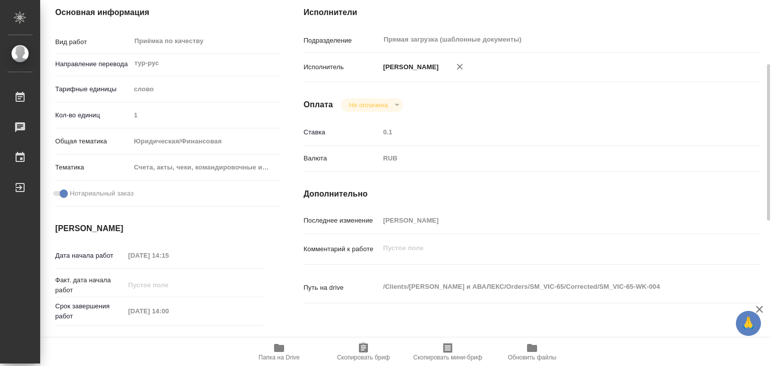
type textarea "x"
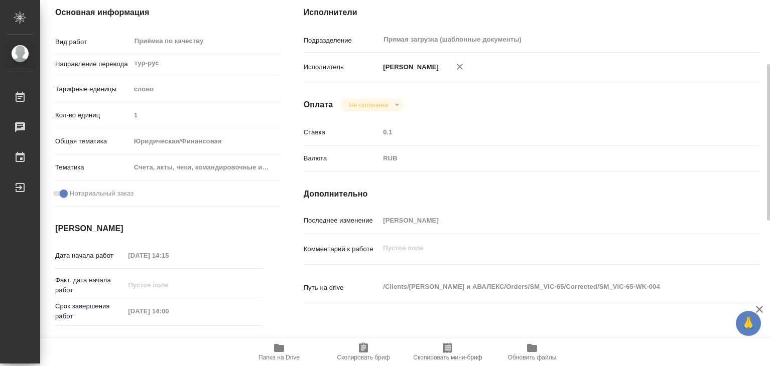
scroll to position [0, 0]
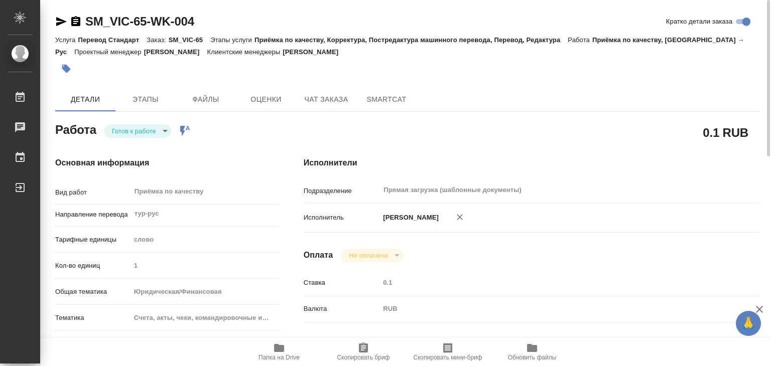
type textarea "x"
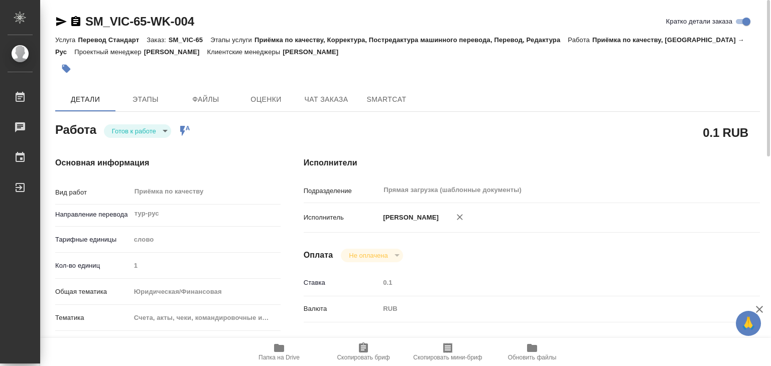
click at [136, 133] on body "🙏 .cls-1 fill:#fff; AWATERA Alilekova [PERSON_NAME] Работы 0 Чаты График Выйти …" at bounding box center [385, 183] width 771 height 366
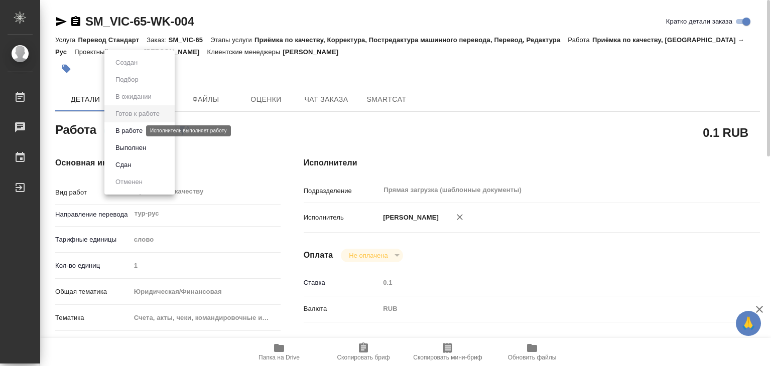
click at [136, 133] on button "В работе" at bounding box center [128, 130] width 33 height 11
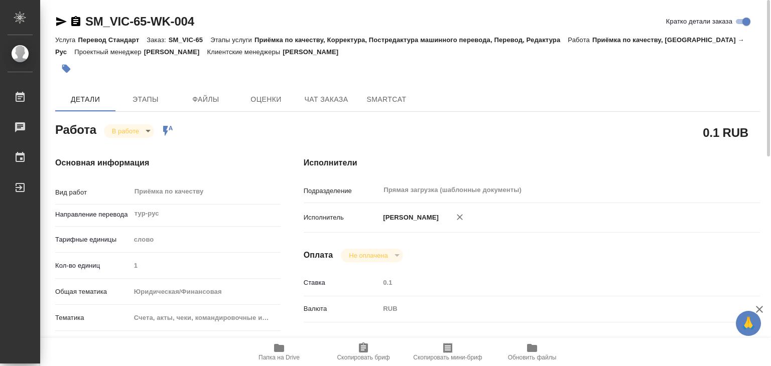
type textarea "x"
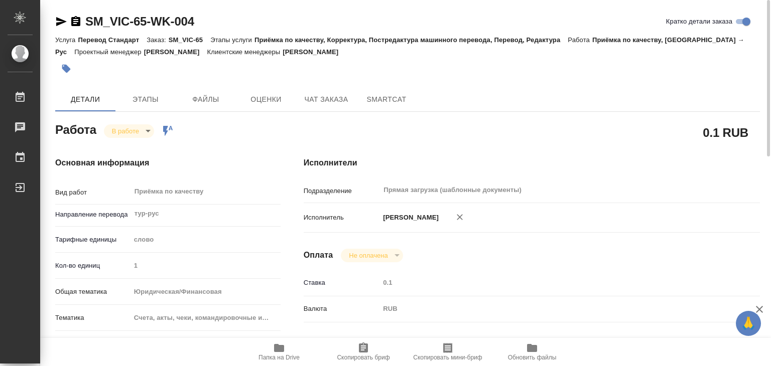
type textarea "x"
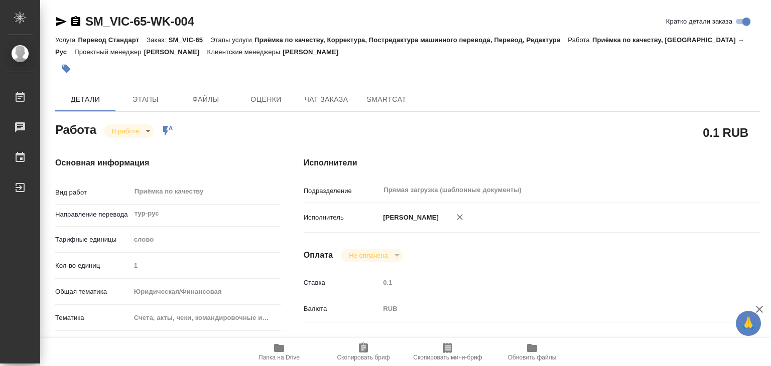
click at [264, 350] on span "Папка на Drive" at bounding box center [279, 351] width 72 height 19
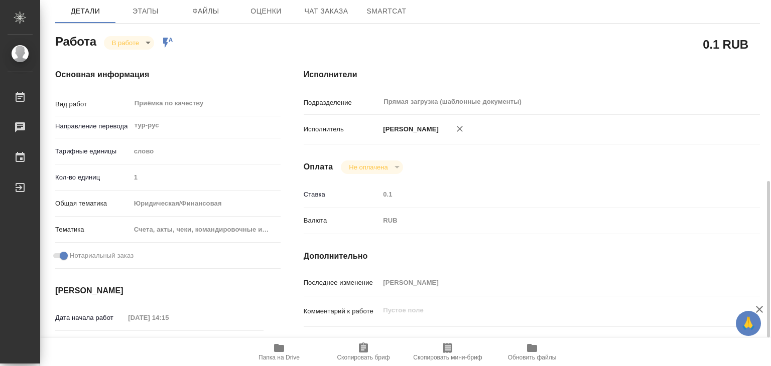
scroll to position [38, 0]
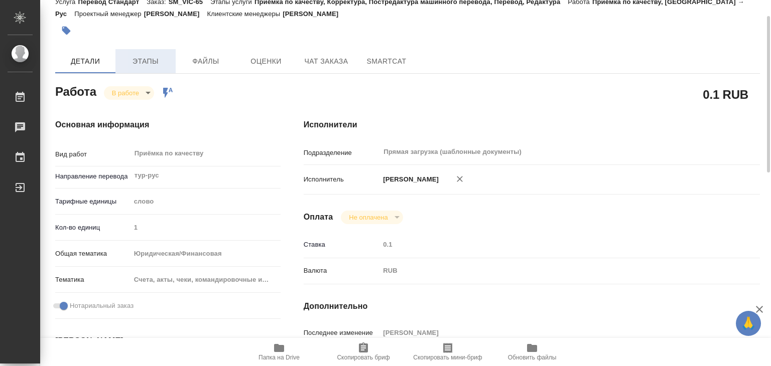
click at [151, 63] on span "Этапы" at bounding box center [145, 61] width 48 height 13
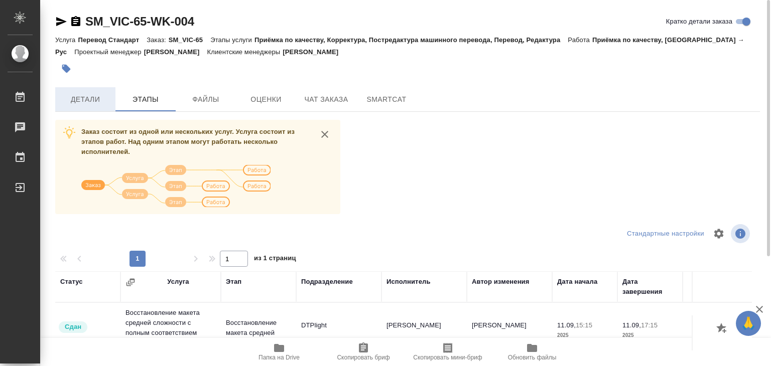
click at [105, 105] on span "Детали" at bounding box center [85, 99] width 48 height 13
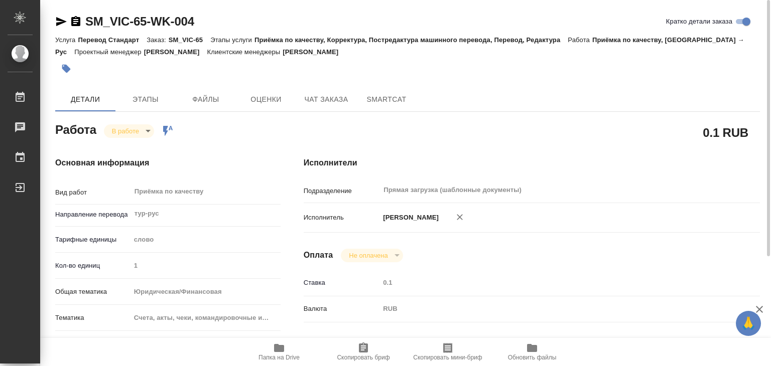
type textarea "x"
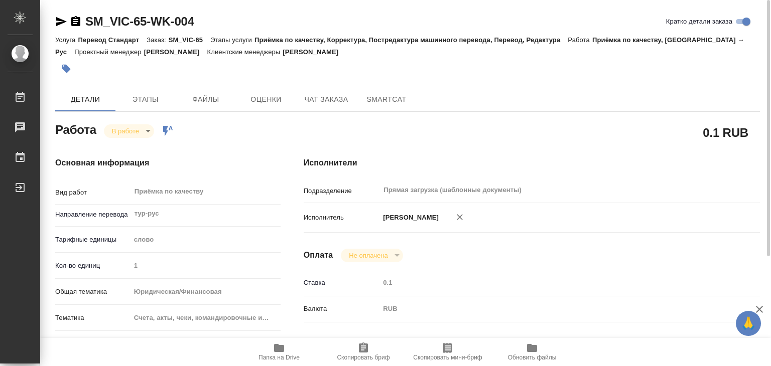
type textarea "x"
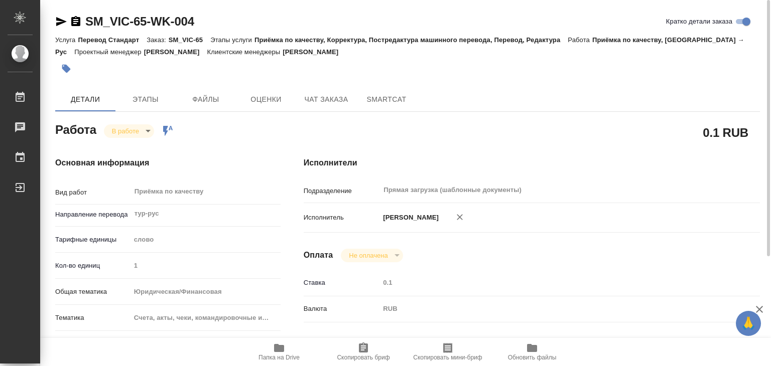
type textarea "x"
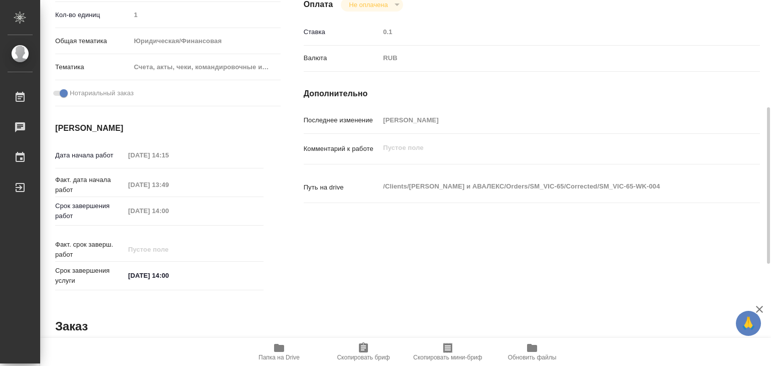
type textarea "x"
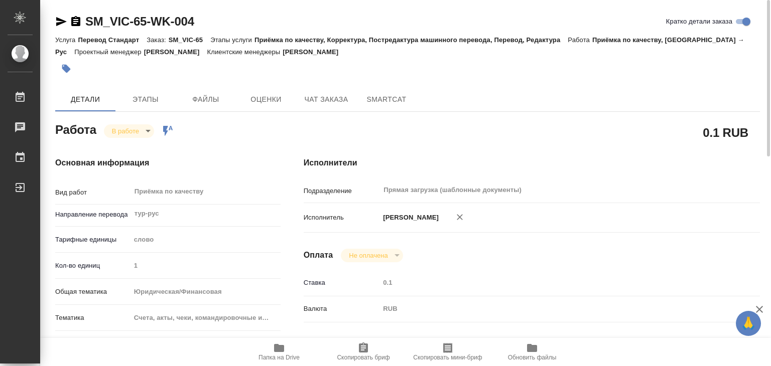
click at [64, 67] on icon "button" at bounding box center [66, 69] width 9 height 9
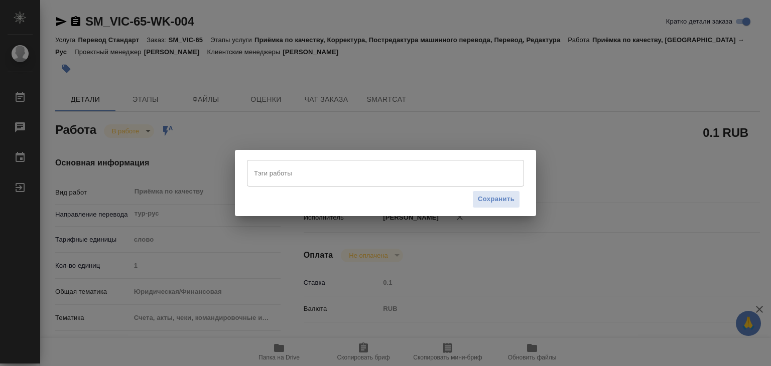
click at [377, 172] on input "Тэги работы" at bounding box center [375, 173] width 249 height 17
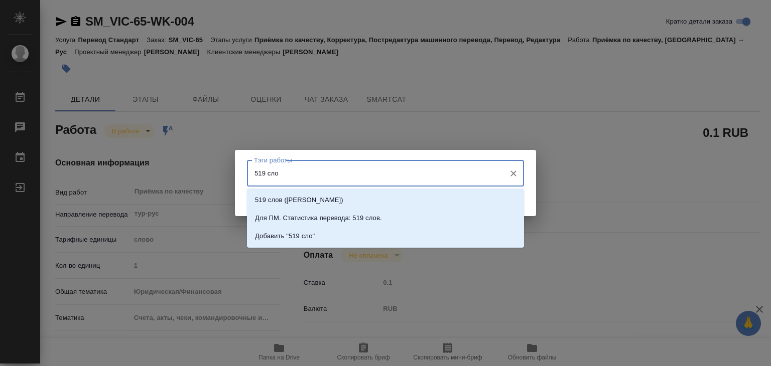
type input "519 слов"
click at [351, 243] on li "Добавить "519 слов"" at bounding box center [385, 236] width 277 height 18
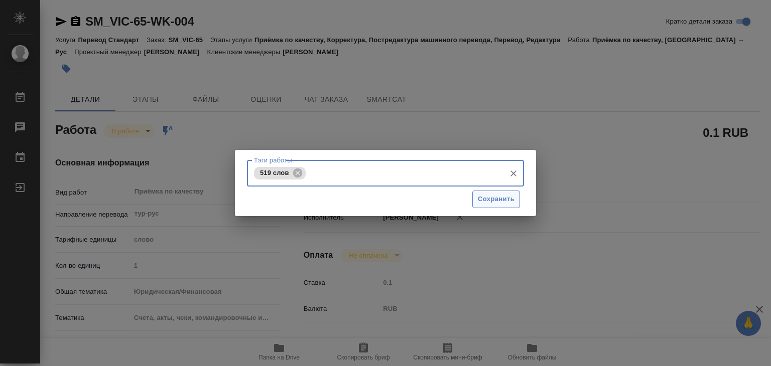
click at [496, 202] on span "Сохранить" at bounding box center [496, 200] width 37 height 12
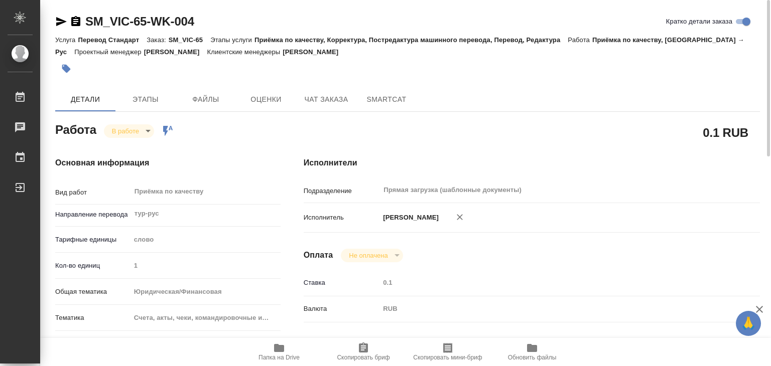
type input "inProgress"
type textarea "Приёмка по качеству"
type textarea "x"
type input "тур-рус"
type input "5a8b1489cc6b4906c91bfd90"
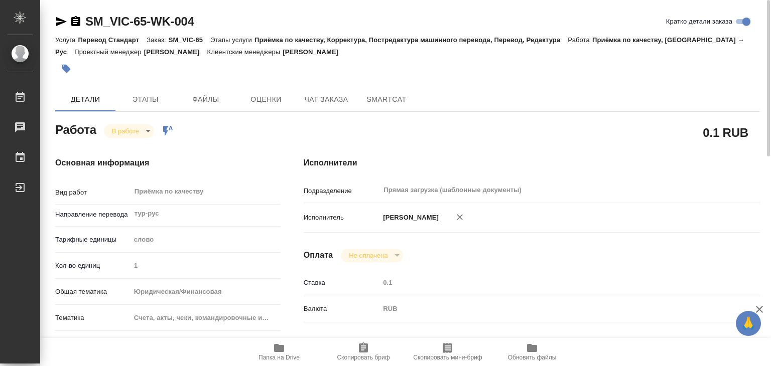
type input "1"
type input "yr-fn"
type input "5f647205b73bc97568ca66c0"
checkbox input "true"
type input "[DATE] 14:15"
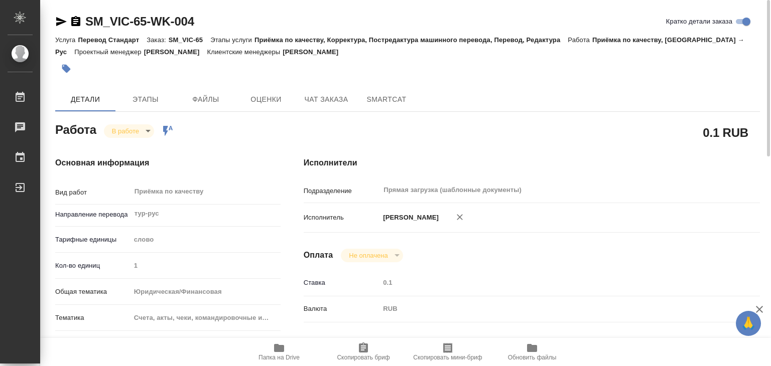
type input "[DATE] 13:49"
type input "[DATE] 14:00"
type input "Прямая загрузка (шаблонные документы)"
type input "notPayed"
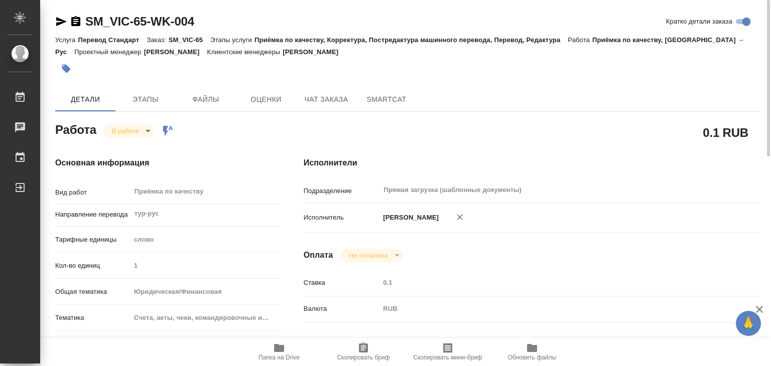
type input "0.1"
type input "RUB"
type input "[PERSON_NAME]"
type textarea "x"
type textarea "/Clients/[PERSON_NAME] и АВАЛЕКС/Orders/SM_VIC-65/Corrected/SM_VIC-65-WK-004"
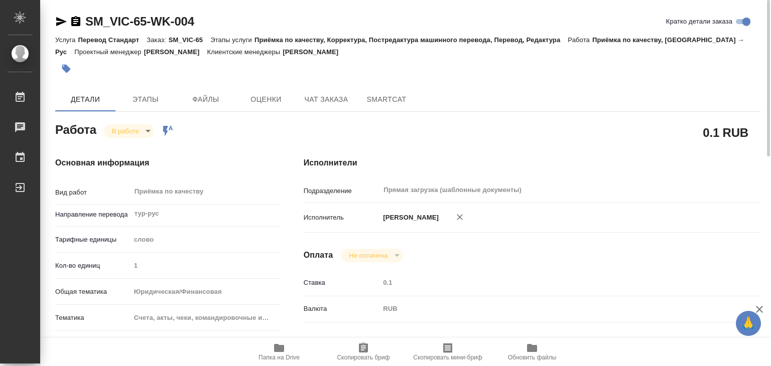
type textarea "x"
type input "SM_VIC-65"
type input "Перевод Стандарт"
type input "Приёмка по качеству, Корректура, Постредактура машинного перевода, Перевод, Ред…"
type input "[PERSON_NAME]"
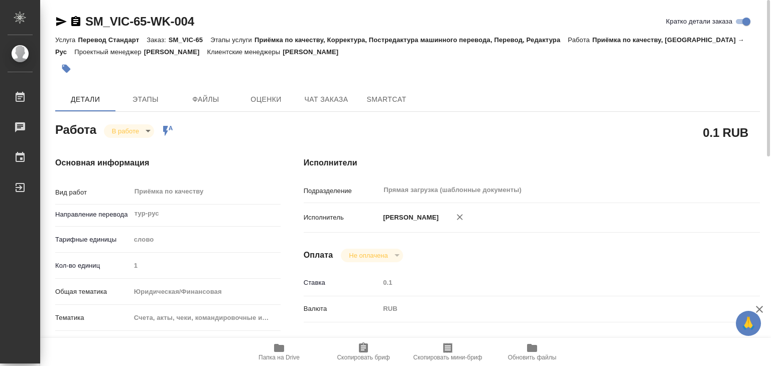
type input "[PERSON_NAME]"
type input "/Clients/[PERSON_NAME] и АВАЛЕКС/Orders/SM_VIC-65"
type textarea "x"
type textarea "2 экспортные тур-рус (не нот, зпк) Нужен будет скан диплома переводчика"
type textarea "x"
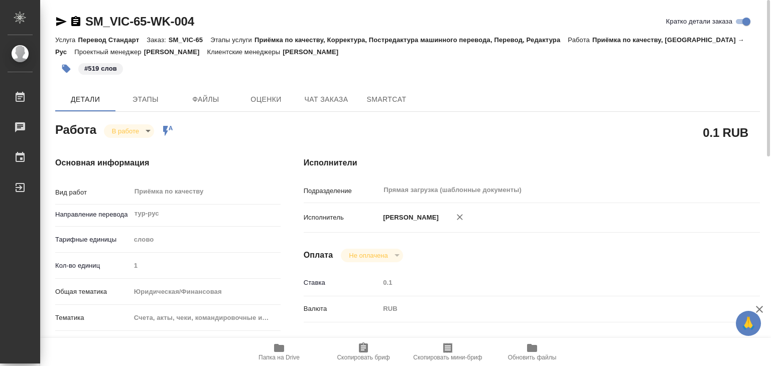
type textarea "x"
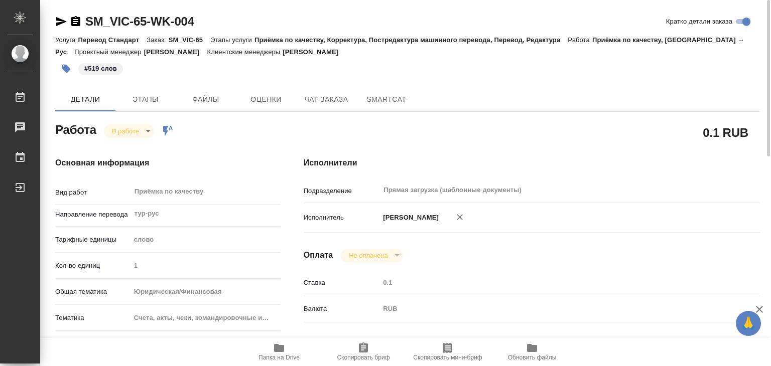
type textarea "x"
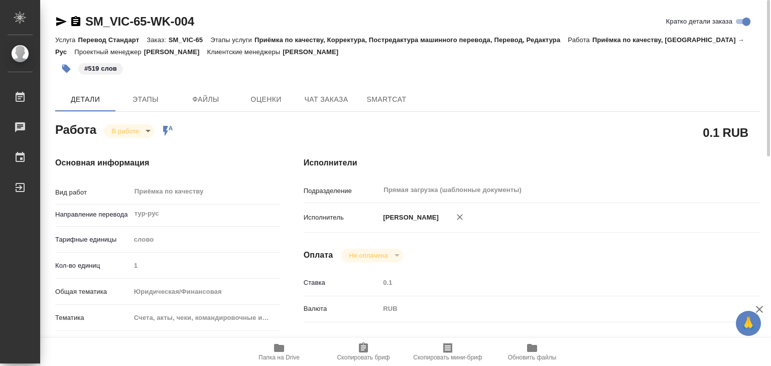
type textarea "x"
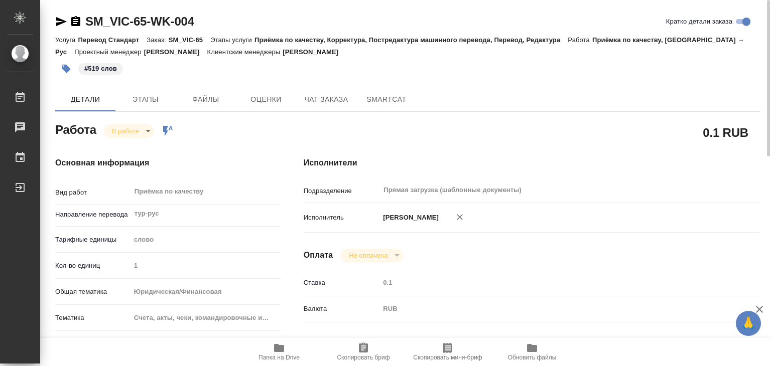
type textarea "x"
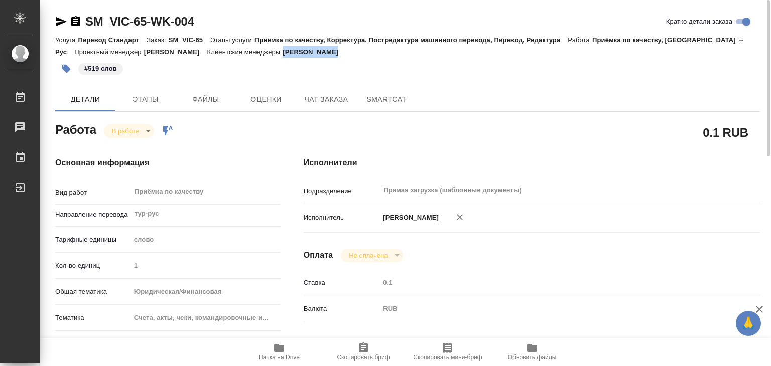
drag, startPoint x: 349, startPoint y: 52, endPoint x: 325, endPoint y: 52, distance: 24.6
click at [325, 52] on div "Услуга Перевод Стандарт Заказ: SM_VIC-65 Этапы услуги Приёмка по качеству, Корр…" at bounding box center [407, 46] width 704 height 24
copy p "[PERSON_NAME]"
type textarea "x"
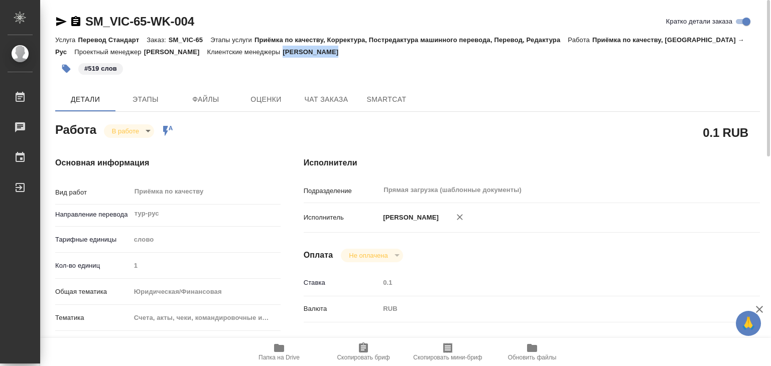
type textarea "x"
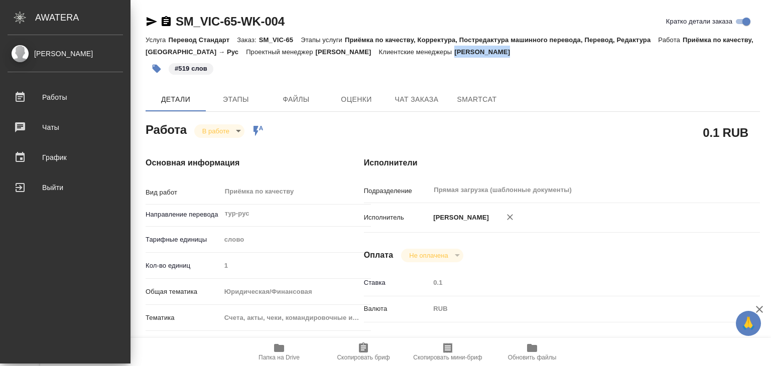
type textarea "x"
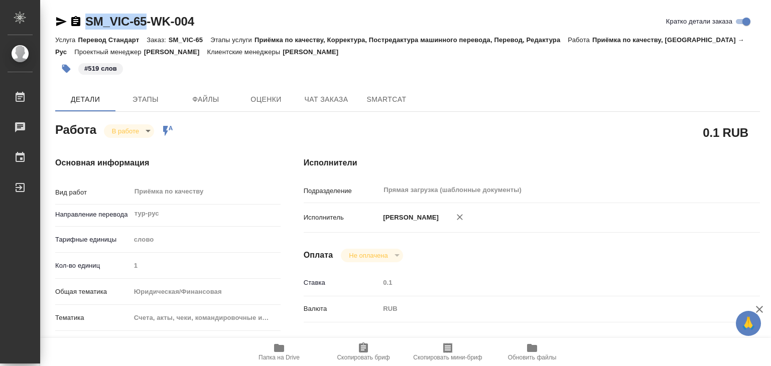
drag, startPoint x: 81, startPoint y: 9, endPoint x: 148, endPoint y: 18, distance: 68.4
copy link "SM_VIC-65"
click at [136, 130] on body "🙏 .cls-1 fill:#fff; AWATERA Alilekova [PERSON_NAME] Работы 0 Чаты График Выйти …" at bounding box center [385, 183] width 771 height 366
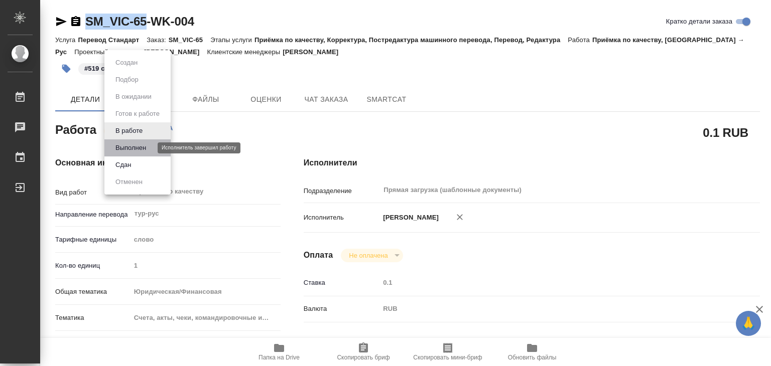
click at [141, 145] on button "Выполнен" at bounding box center [130, 147] width 37 height 11
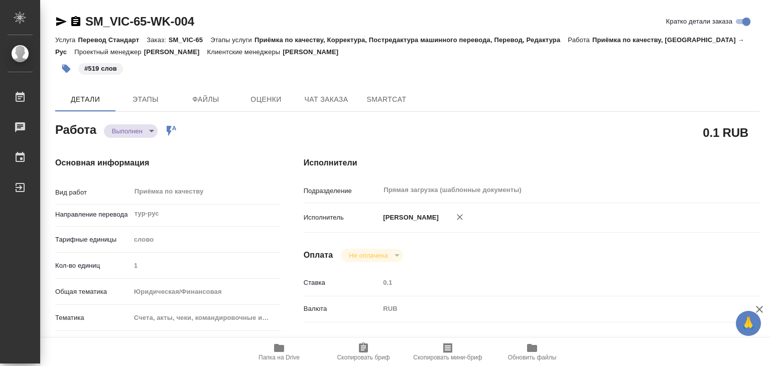
type textarea "x"
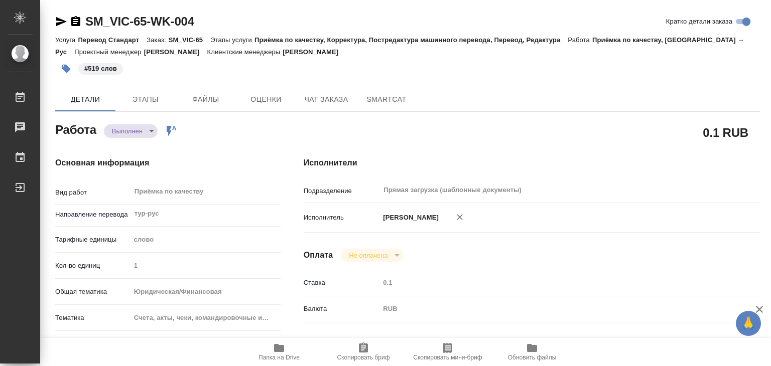
type textarea "x"
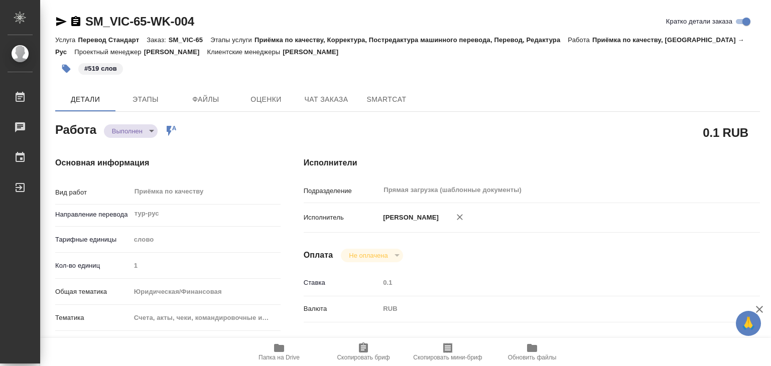
type textarea "x"
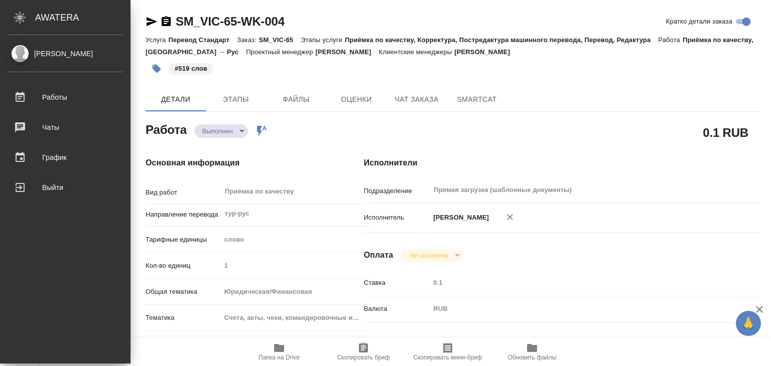
type textarea "x"
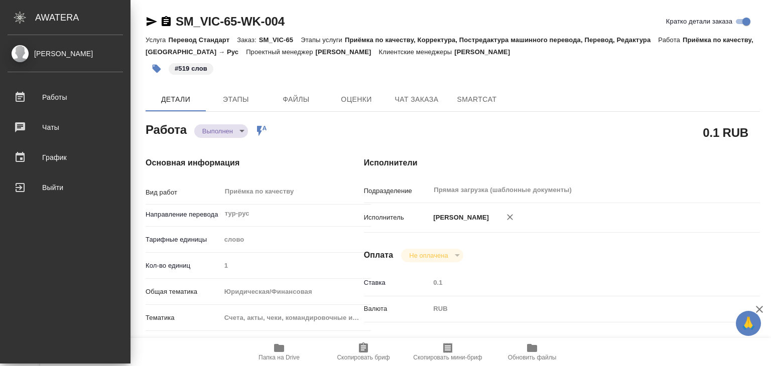
type textarea "x"
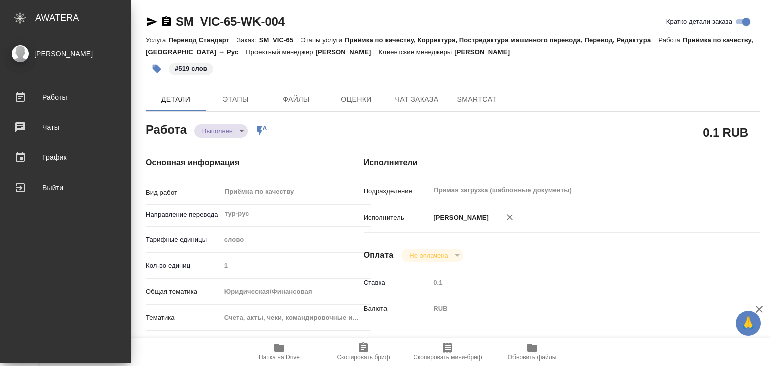
type textarea "x"
